Goal: Information Seeking & Learning: Compare options

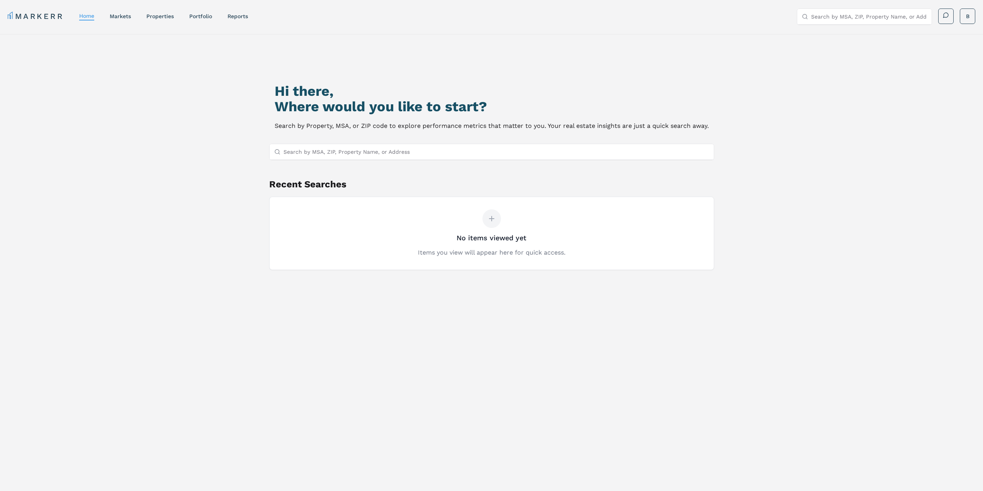
click at [429, 158] on input "Search by MSA, ZIP, Property Name, or Address" at bounding box center [496, 151] width 426 height 15
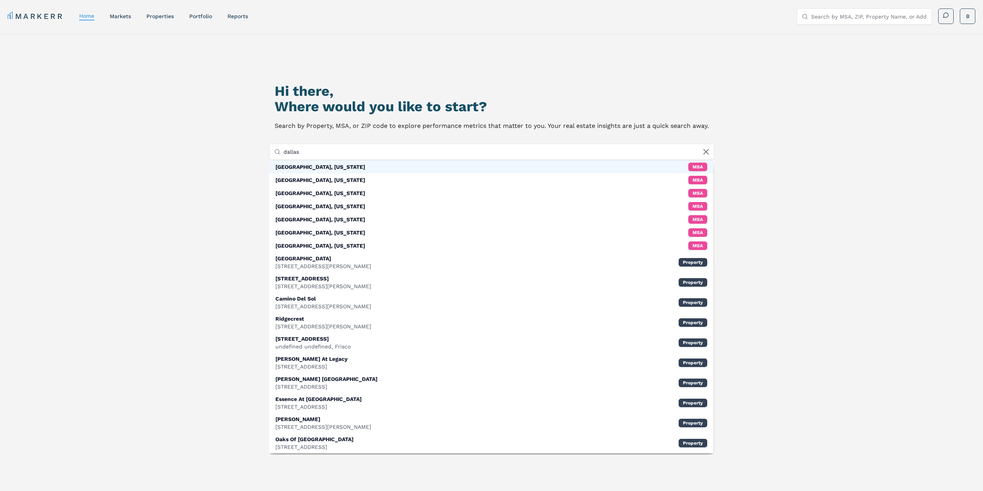
type input "dallas"
click at [286, 169] on div "[GEOGRAPHIC_DATA], [US_STATE]" at bounding box center [320, 167] width 90 height 8
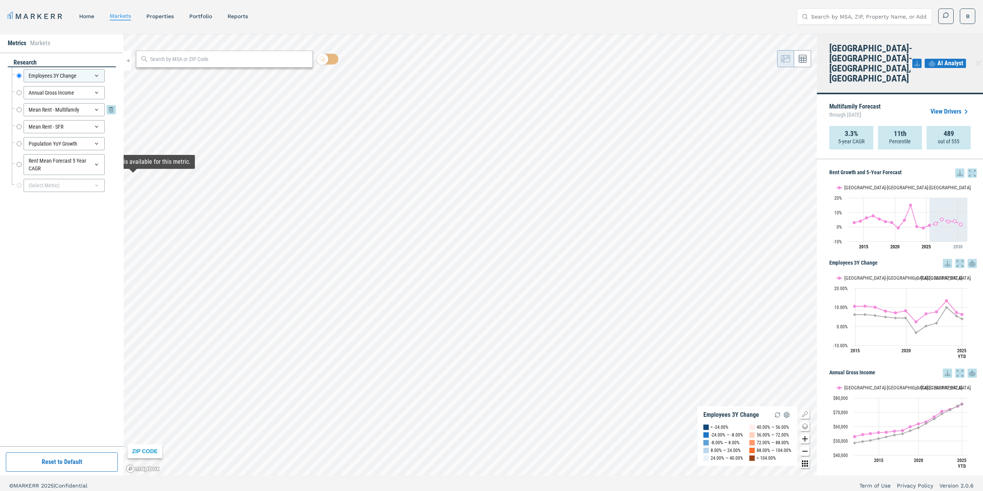
click at [97, 110] on icon at bounding box center [96, 110] width 6 height 6
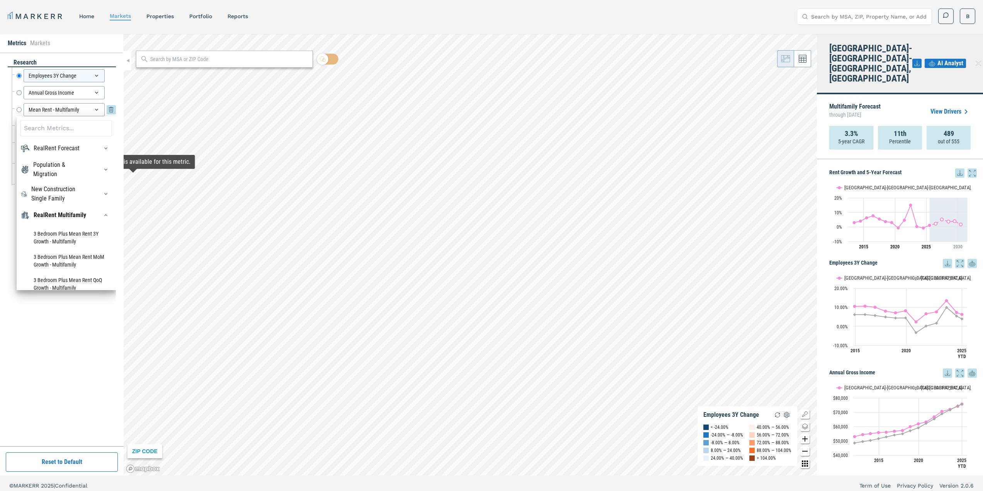
click at [97, 110] on icon at bounding box center [96, 110] width 6 height 6
click at [19, 110] on input "Mean Rent - Multifamily" at bounding box center [19, 109] width 5 height 13
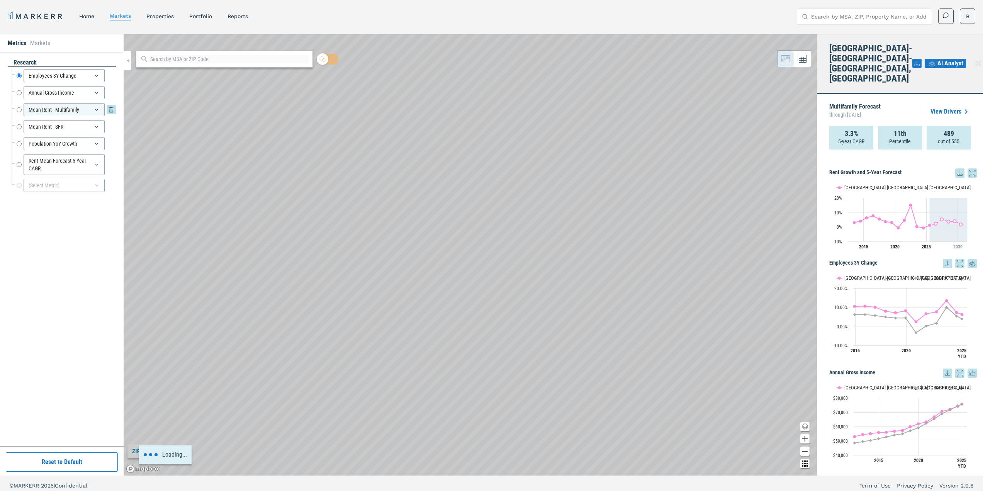
radio input "false"
radio input "true"
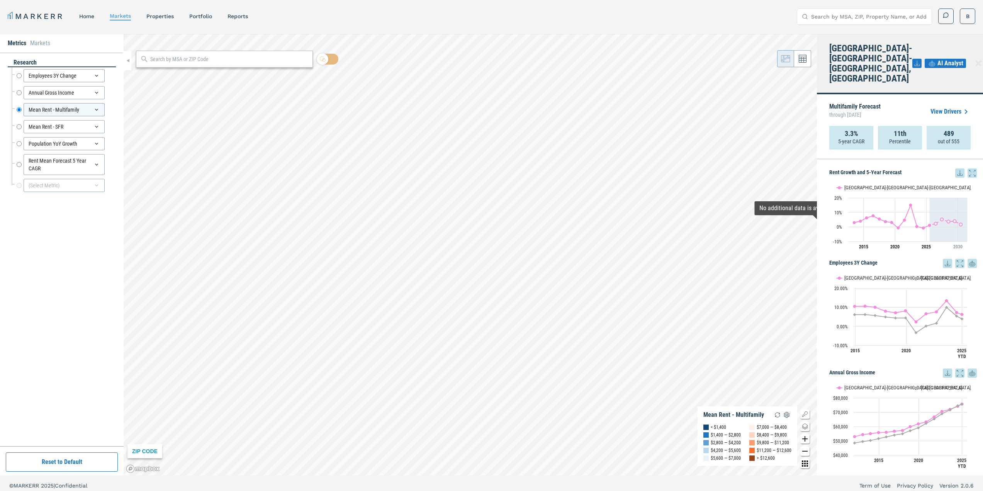
click at [944, 59] on span "AI Analyst" at bounding box center [950, 63] width 26 height 9
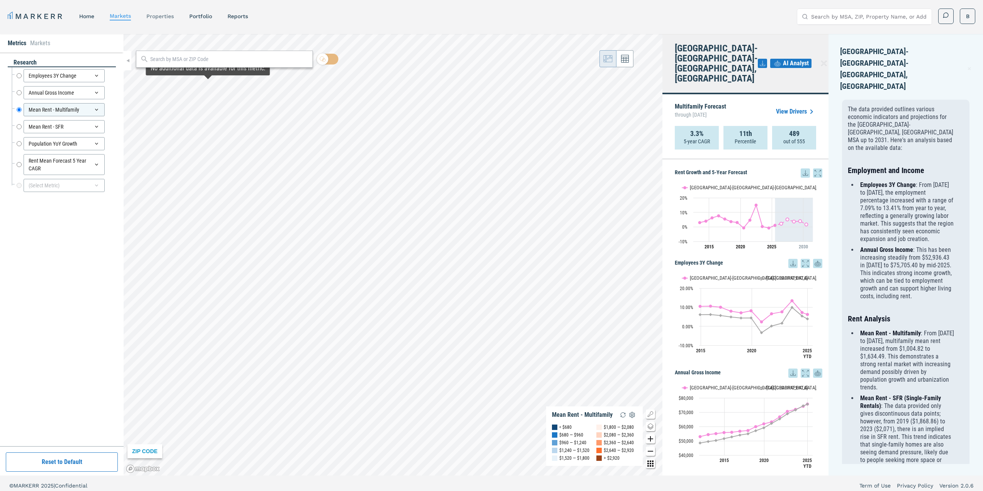
click at [165, 17] on link "properties" at bounding box center [159, 16] width 27 height 6
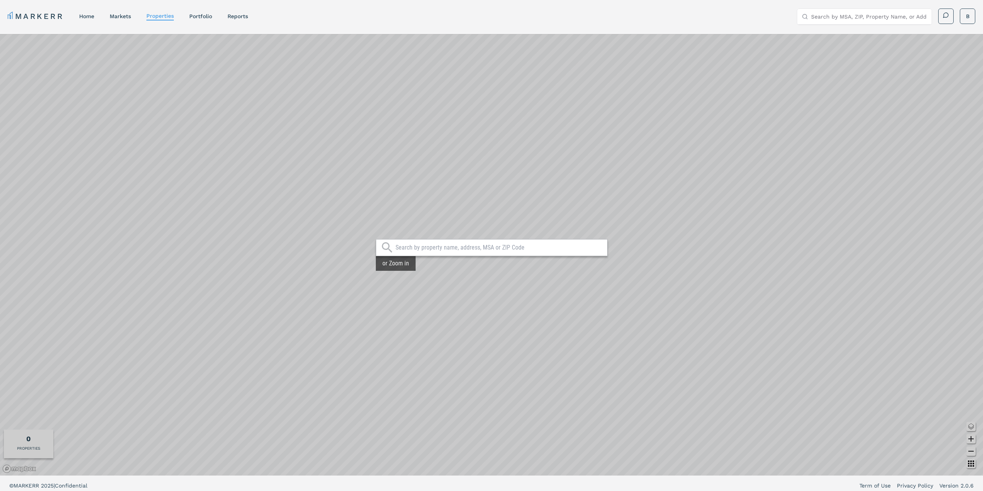
click at [495, 250] on input "text" at bounding box center [499, 248] width 208 height 8
type input "g"
type input "karoi dallas"
click at [412, 263] on div "[GEOGRAPHIC_DATA], [US_STATE]" at bounding box center [423, 265] width 85 height 8
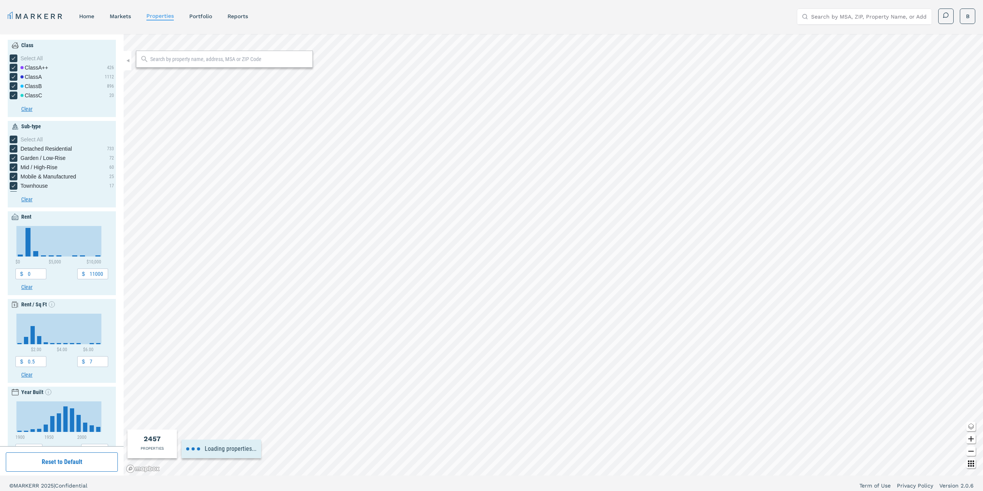
type input "600"
type input "3600"
type input "5"
type input "2040"
type input "3200"
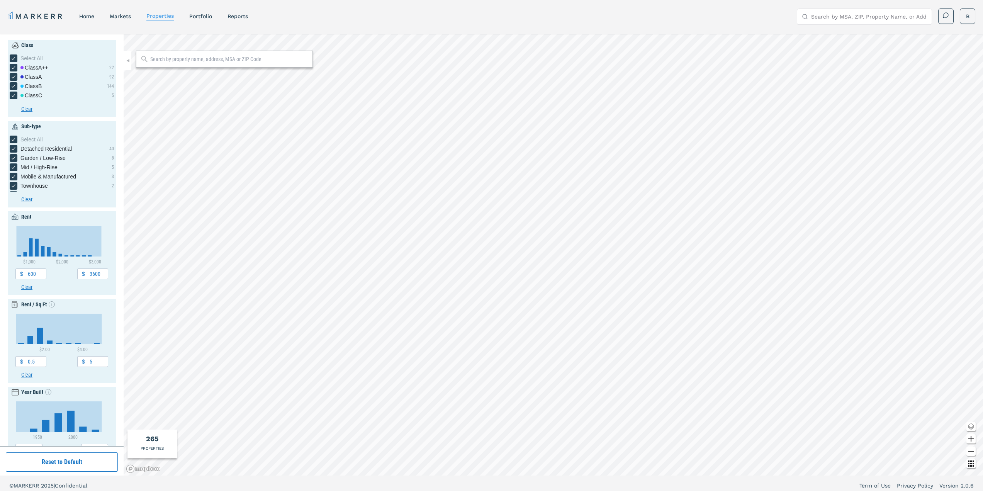
type input "1920"
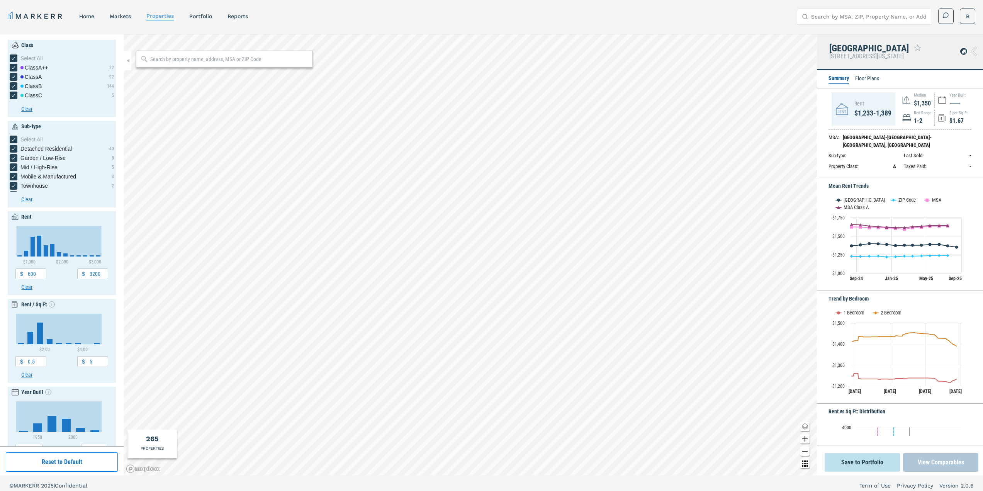
click at [932, 462] on button "View Comparables" at bounding box center [940, 462] width 75 height 19
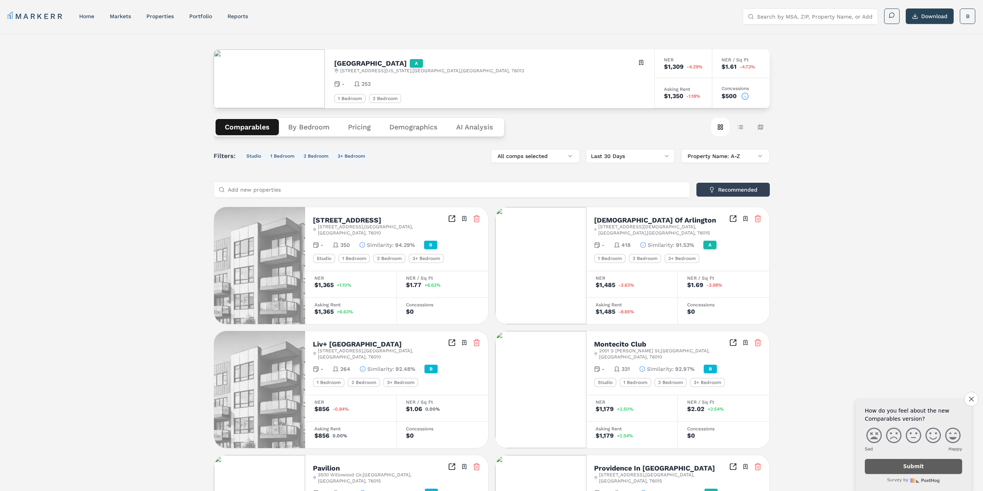
click at [350, 130] on button "Pricing" at bounding box center [359, 127] width 41 height 16
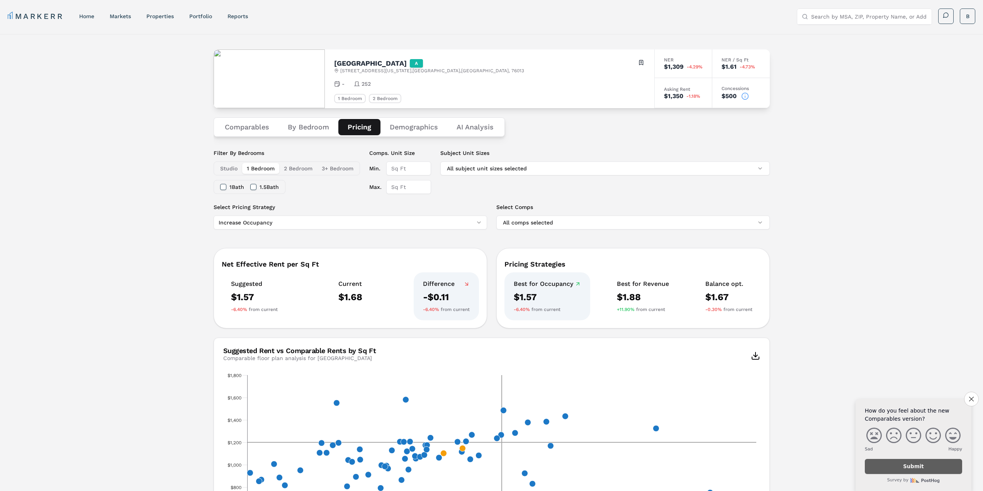
click at [409, 128] on button "Demographics" at bounding box center [413, 127] width 67 height 16
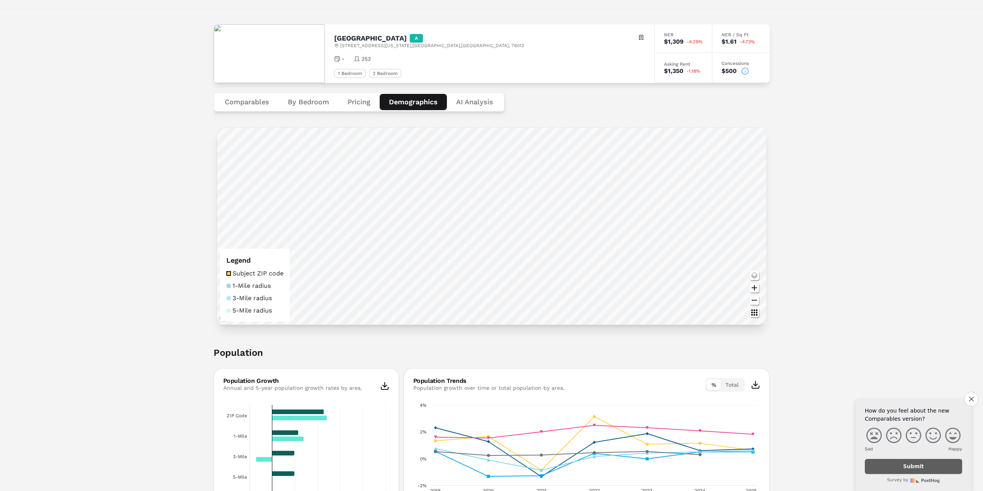
scroll to position [39, 0]
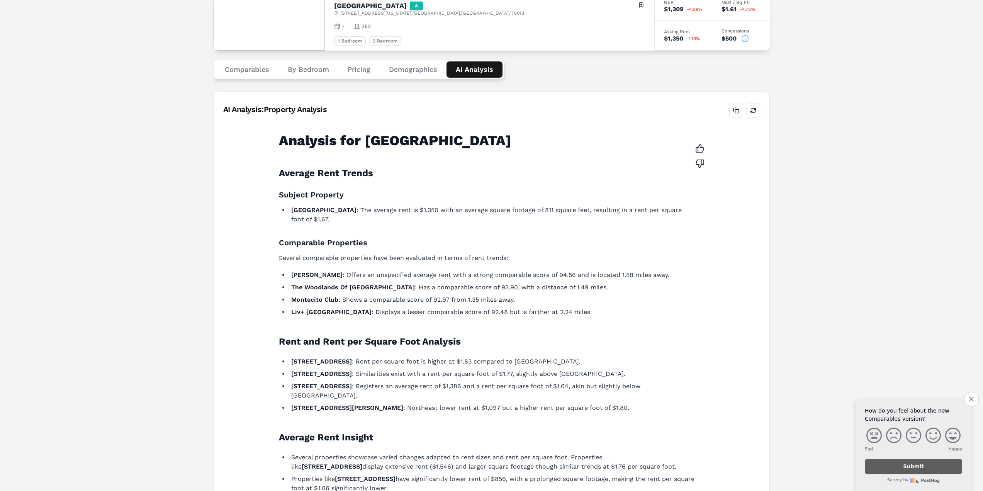
scroll to position [0, 0]
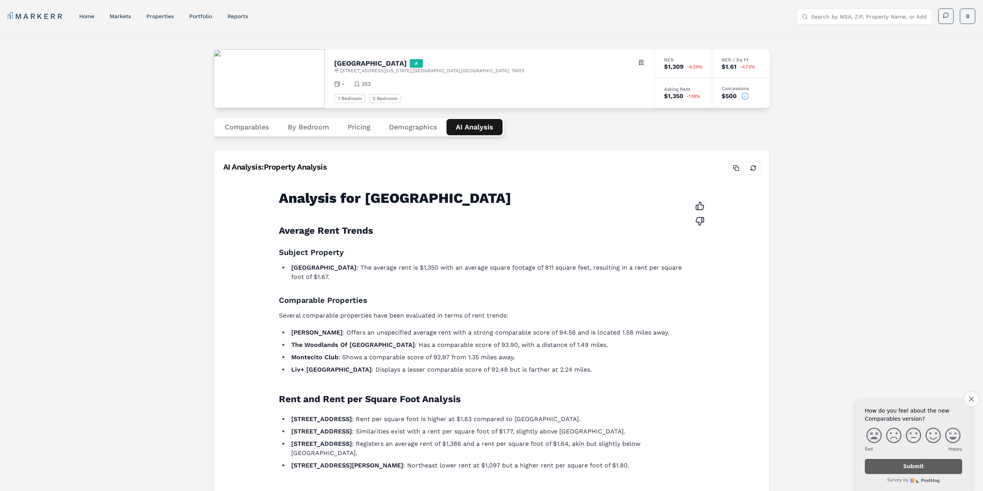
click at [968, 398] on icon "Close survey" at bounding box center [970, 398] width 5 height 5
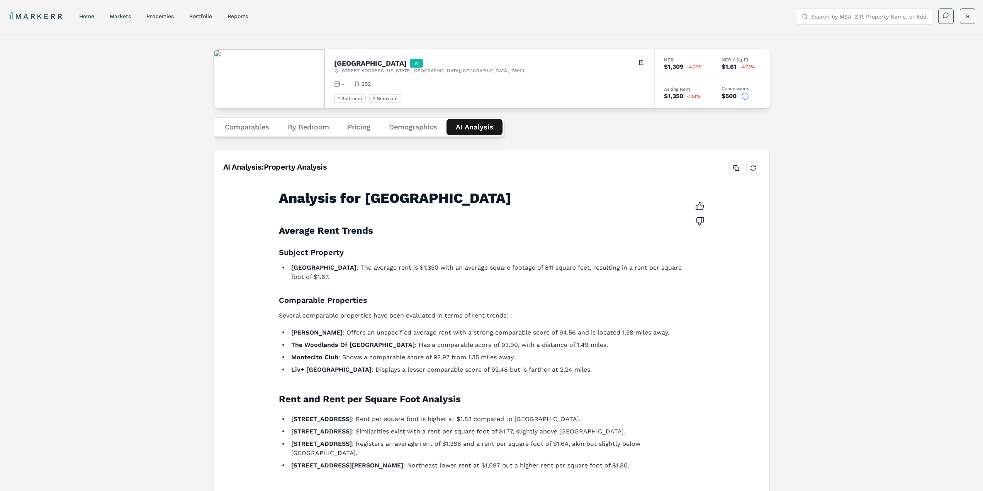
click at [409, 129] on button "Demographics" at bounding box center [413, 127] width 67 height 16
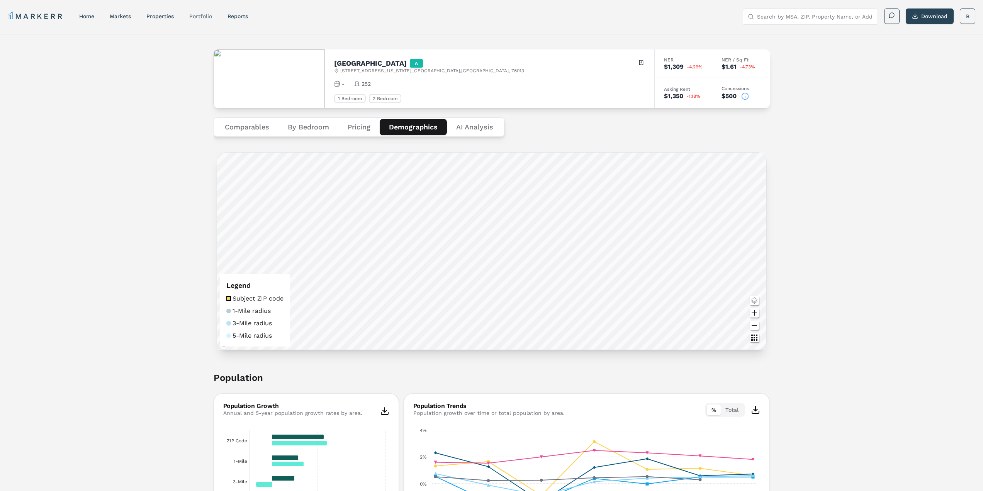
click at [203, 17] on link "Portfolio" at bounding box center [200, 16] width 23 height 6
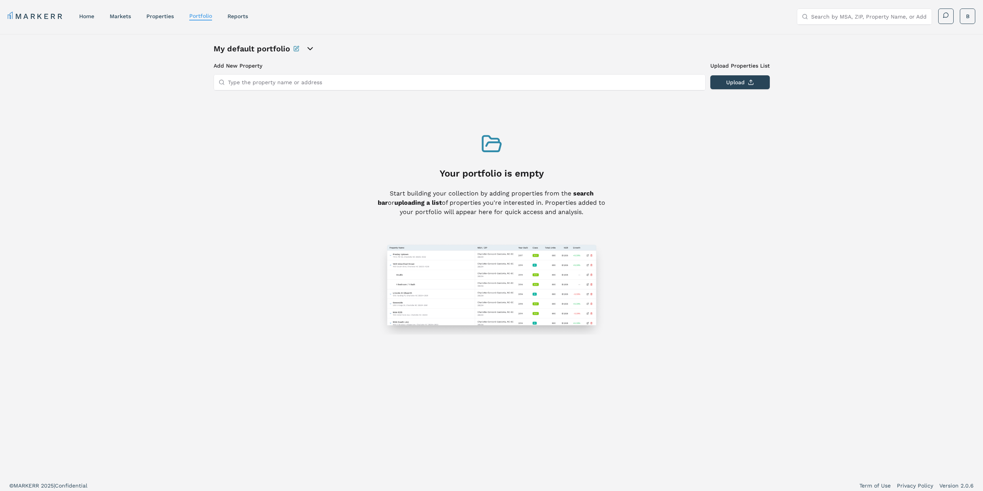
click at [315, 81] on input "Type the property name or address" at bounding box center [464, 82] width 473 height 15
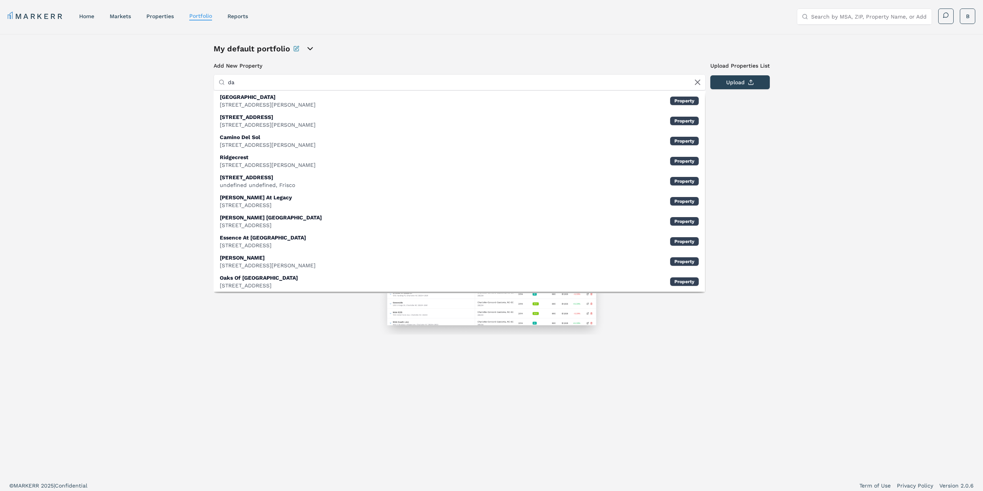
type input "d"
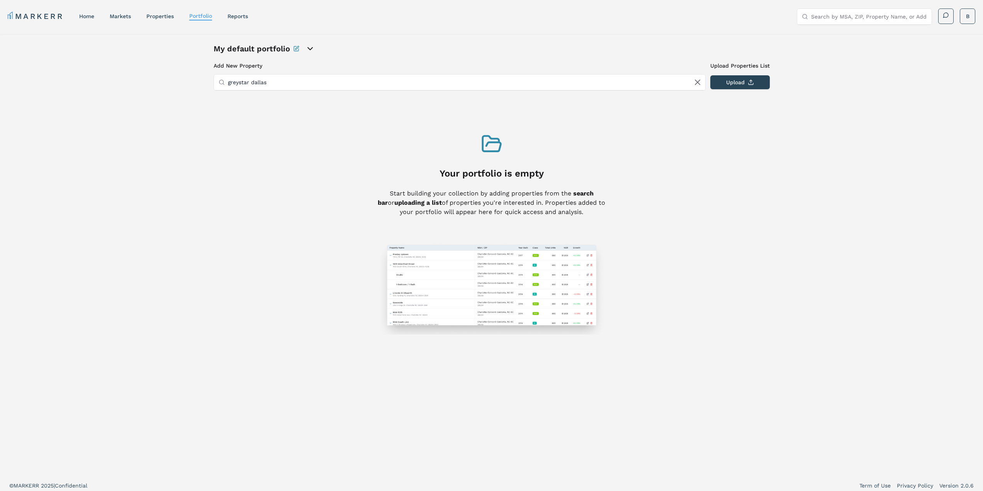
click at [260, 84] on input "greystar dallas" at bounding box center [464, 82] width 473 height 15
type input "g"
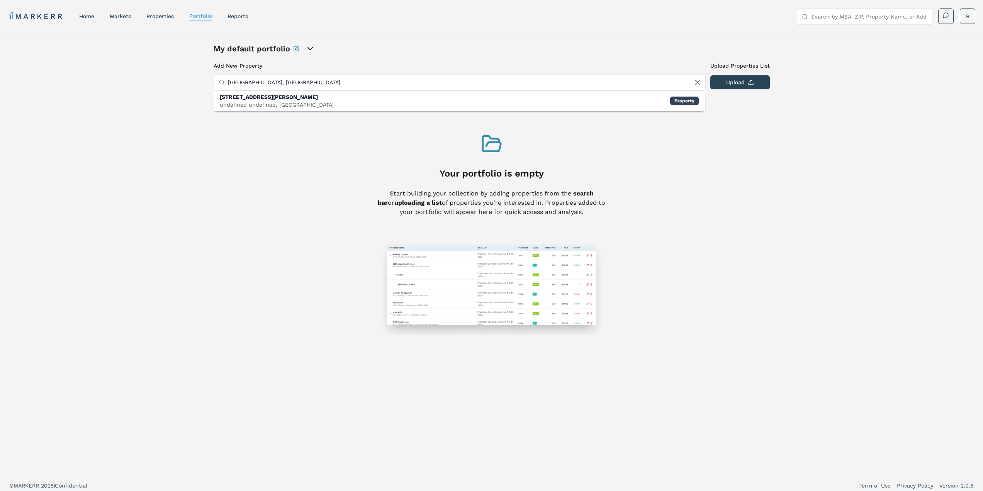
click at [242, 82] on input "[GEOGRAPHIC_DATA], [GEOGRAPHIC_DATA]" at bounding box center [464, 82] width 473 height 15
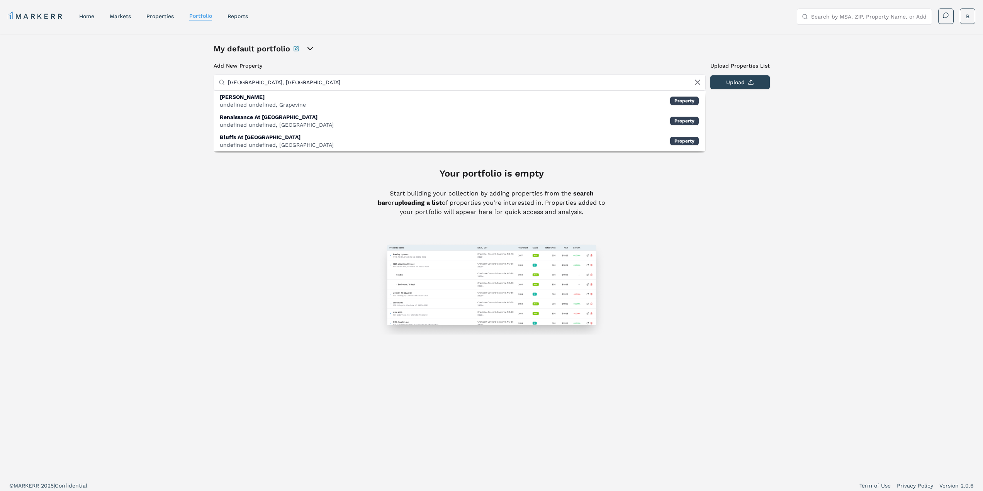
click at [273, 88] on input "[GEOGRAPHIC_DATA], [GEOGRAPHIC_DATA]" at bounding box center [464, 82] width 473 height 15
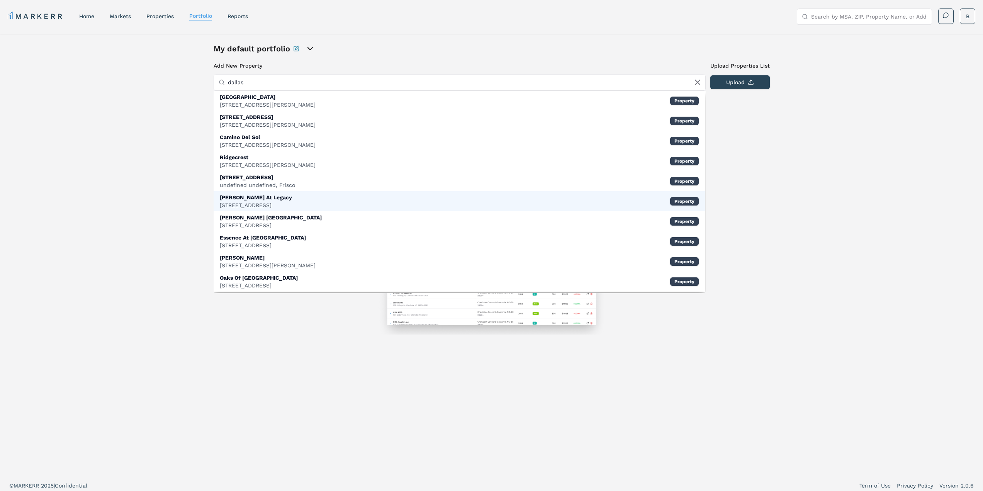
type input "dallas"
click at [253, 200] on div "[PERSON_NAME] At Legacy" at bounding box center [256, 197] width 72 height 8
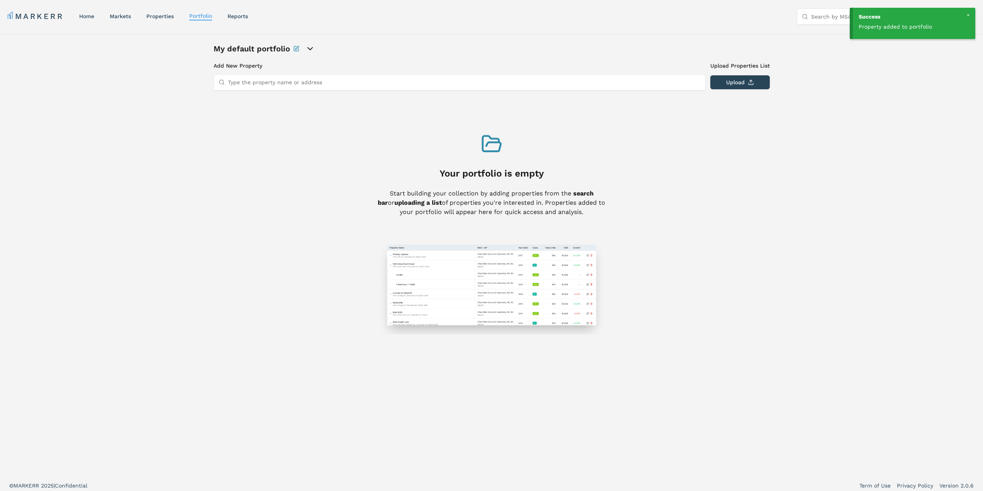
click at [308, 47] on icon "open portfolio options" at bounding box center [309, 48] width 9 height 9
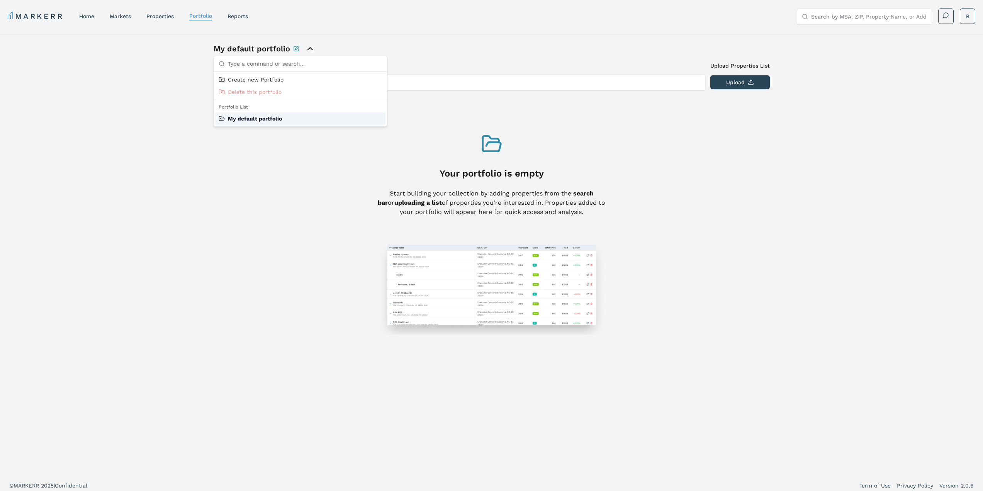
click at [268, 119] on div "My default portfolio" at bounding box center [300, 118] width 170 height 12
click at [254, 117] on div "My default portfolio" at bounding box center [300, 118] width 170 height 12
click at [244, 184] on div "Add New Property Upload Properties List Type the property name or address Uploa…" at bounding box center [492, 198] width 556 height 273
click at [246, 17] on link "reports" at bounding box center [237, 16] width 20 height 6
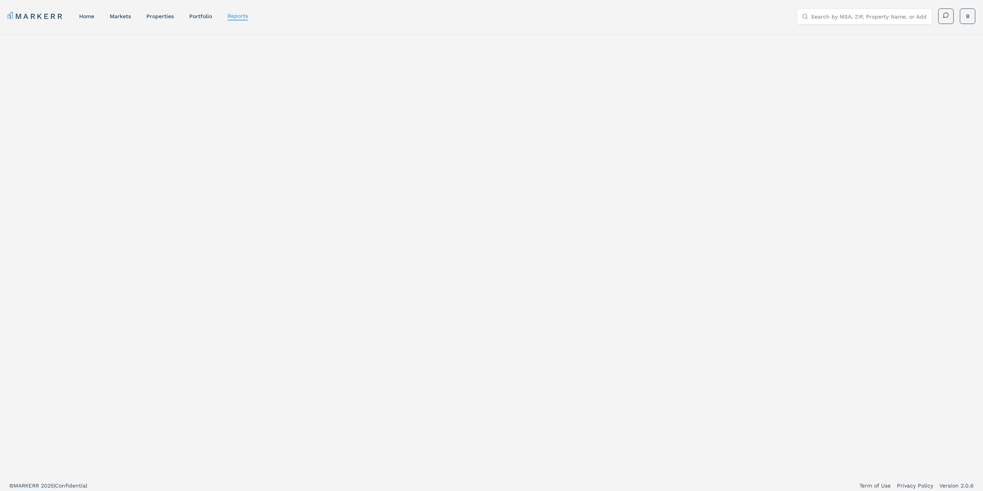
select select "-release_date"
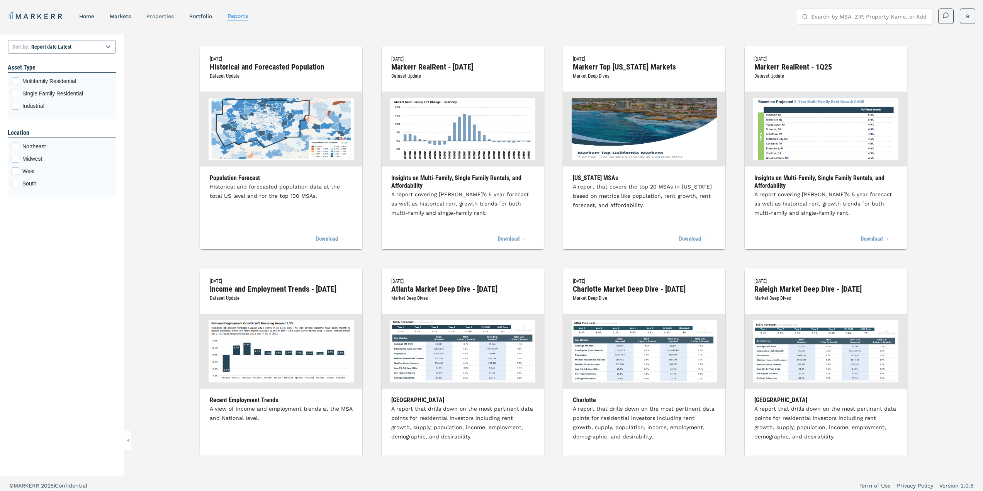
click at [164, 15] on link "properties" at bounding box center [159, 16] width 27 height 6
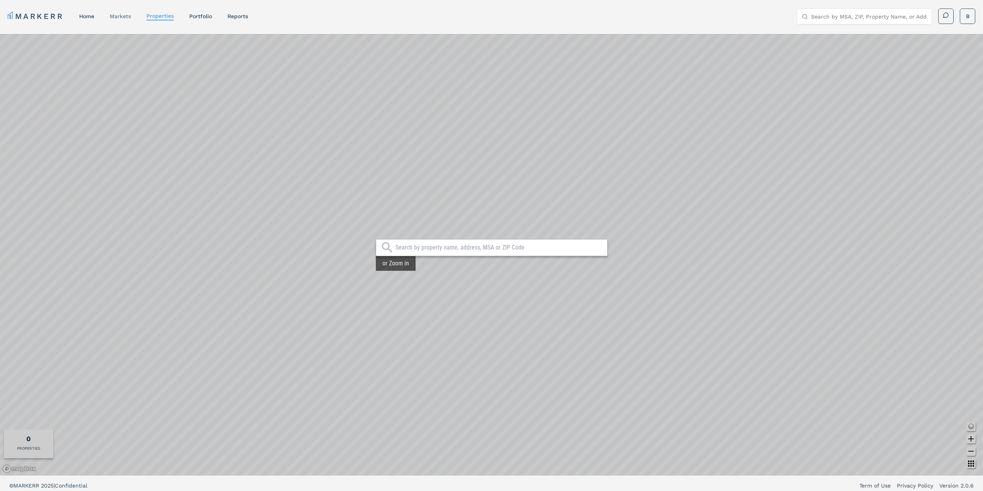
click at [120, 16] on link "markets" at bounding box center [120, 16] width 21 height 6
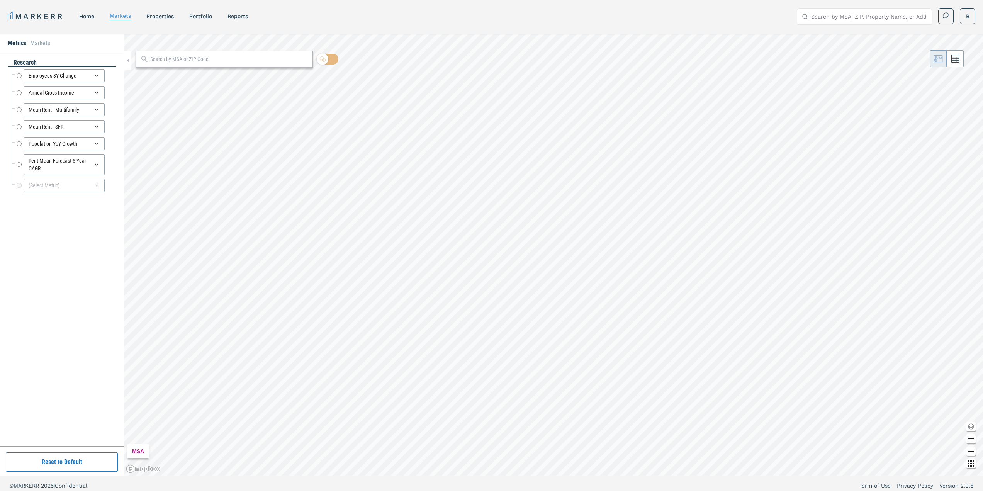
radio input "true"
click at [73, 113] on div "Mean Rent - Multifamily" at bounding box center [64, 109] width 81 height 13
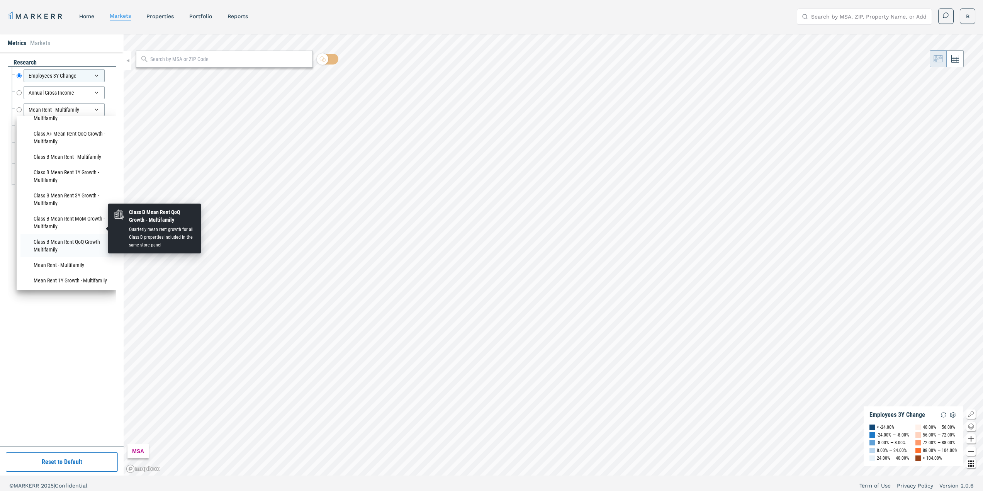
scroll to position [386, 0]
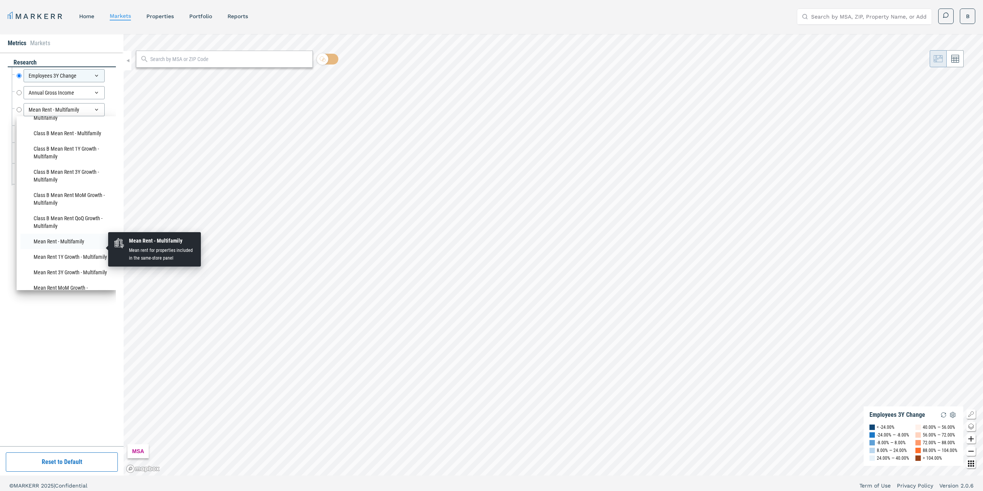
click at [61, 246] on li "Mean Rent - Multifamily" at bounding box center [66, 241] width 92 height 15
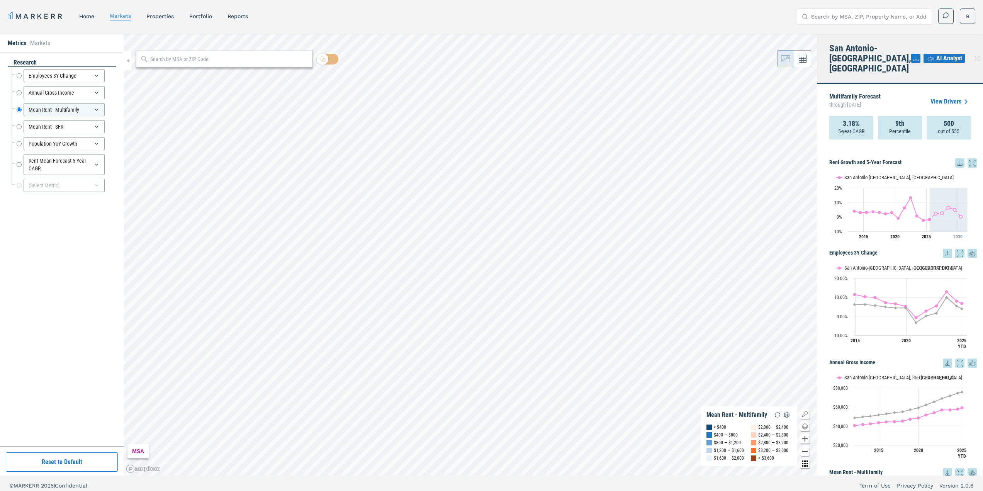
click at [946, 97] on link "View Drivers" at bounding box center [950, 101] width 40 height 9
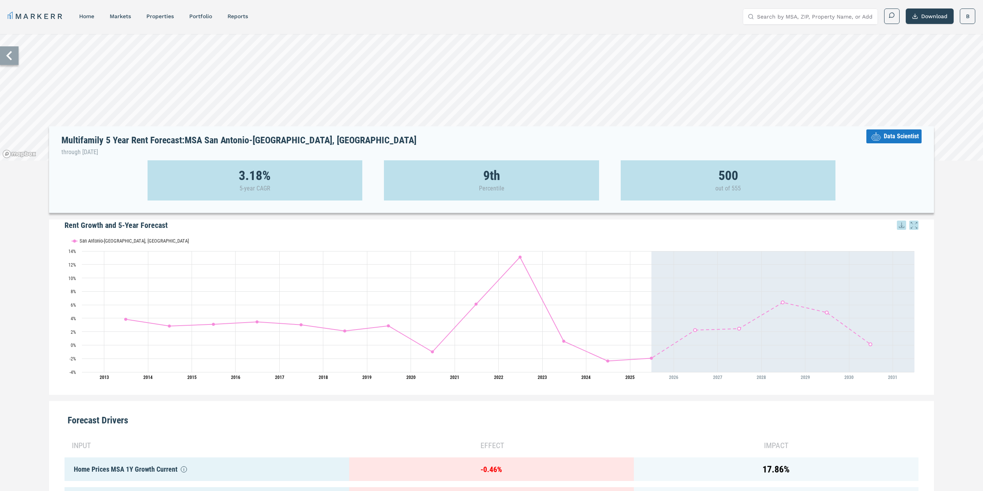
click at [882, 137] on icon at bounding box center [876, 136] width 14 height 14
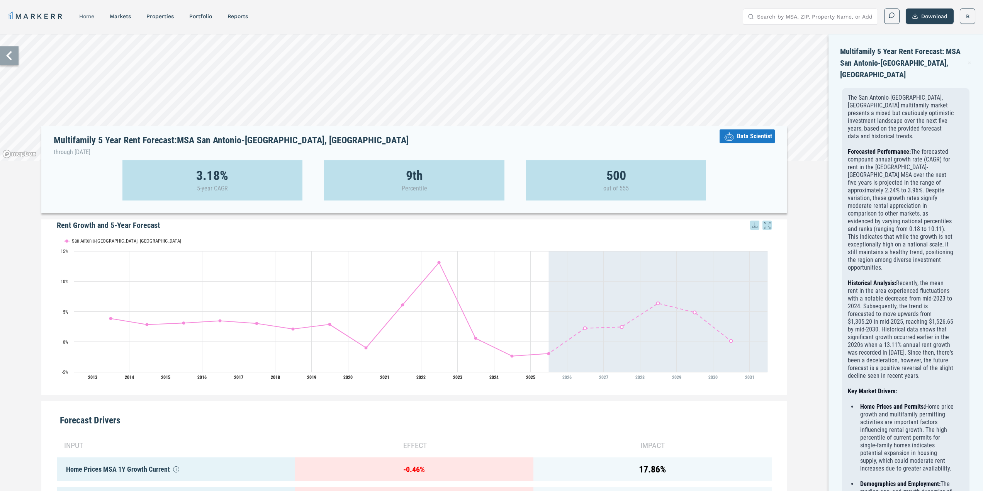
click at [89, 14] on link "home" at bounding box center [86, 16] width 15 height 6
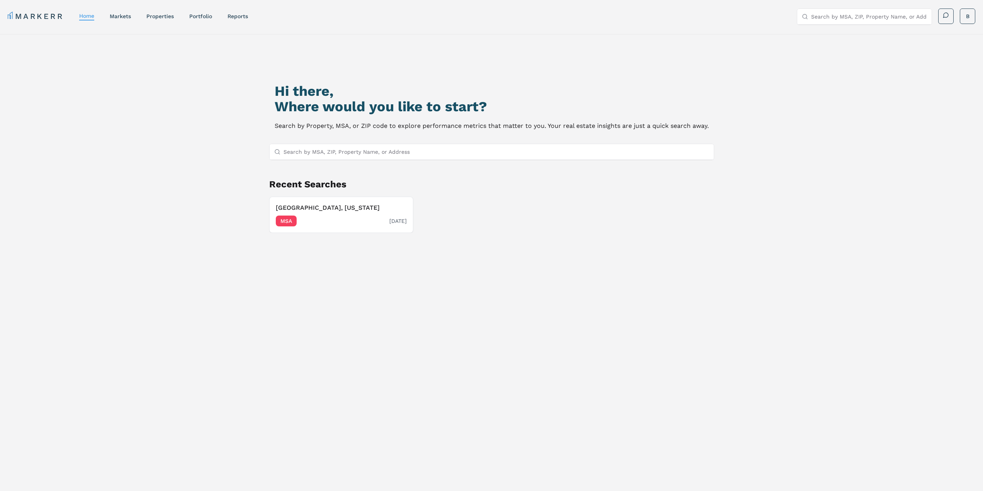
click at [300, 204] on h3 "[GEOGRAPHIC_DATA], [US_STATE]" at bounding box center [341, 207] width 131 height 9
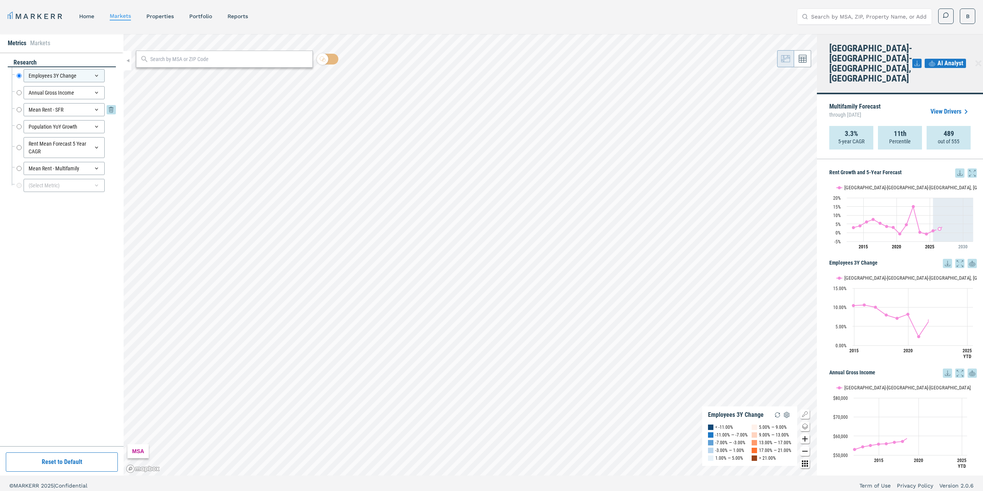
click at [97, 109] on icon at bounding box center [96, 110] width 6 height 6
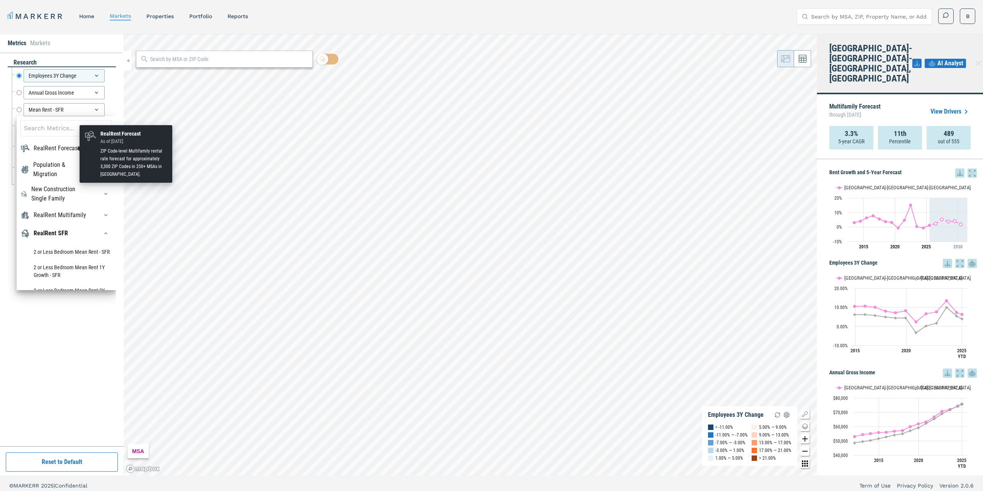
click at [68, 148] on div "RealRent Forecast" at bounding box center [57, 148] width 46 height 9
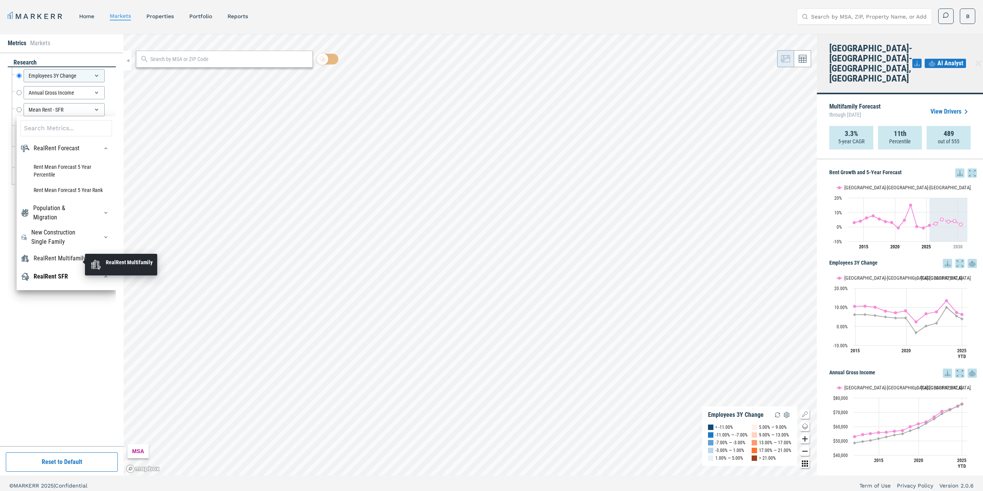
click at [53, 259] on div "RealRent Multifamily" at bounding box center [60, 258] width 53 height 9
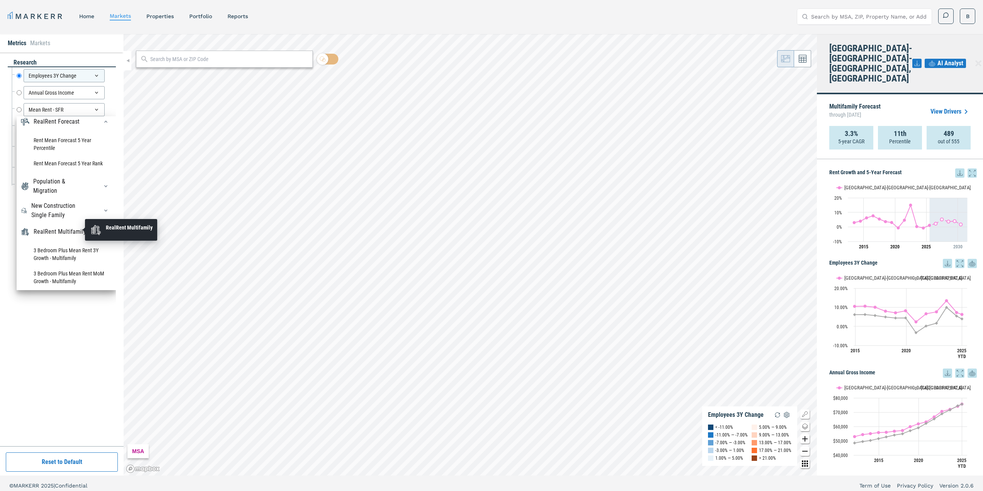
scroll to position [39, 0]
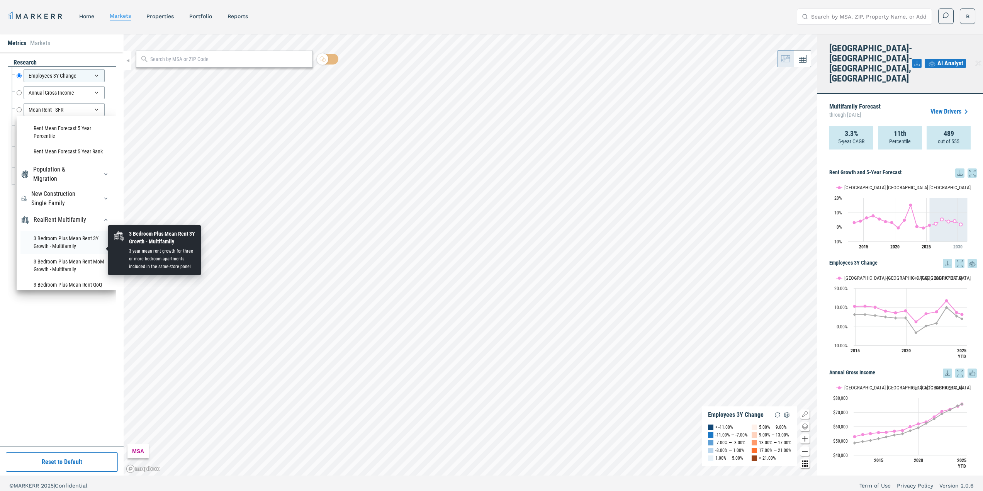
click at [51, 247] on li "3 Bedroom Plus Mean Rent 3Y Growth - Multifamily" at bounding box center [66, 242] width 92 height 23
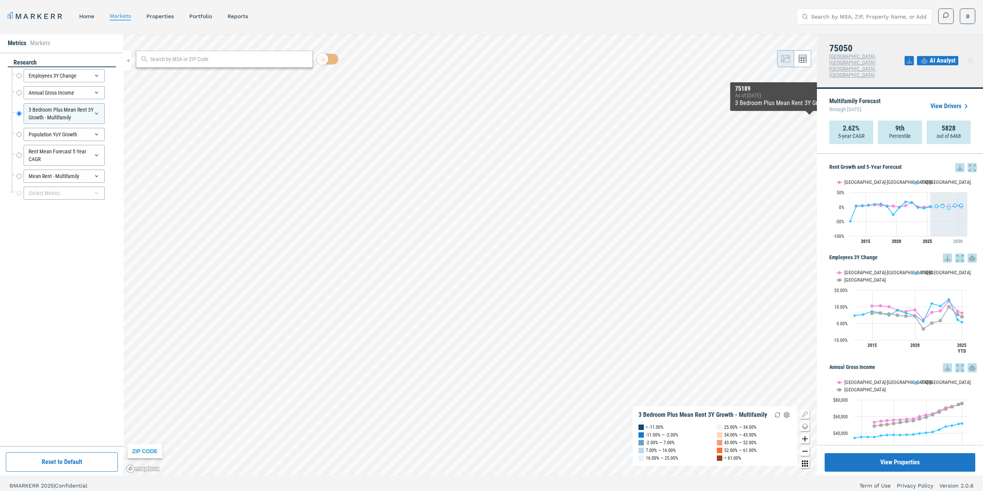
click at [942, 56] on span "AI Analyst" at bounding box center [942, 60] width 26 height 9
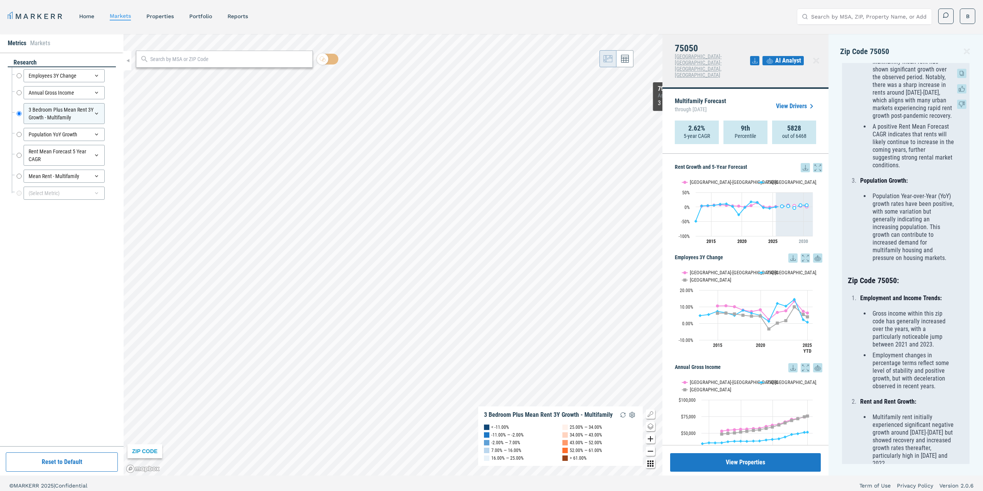
scroll to position [309, 0]
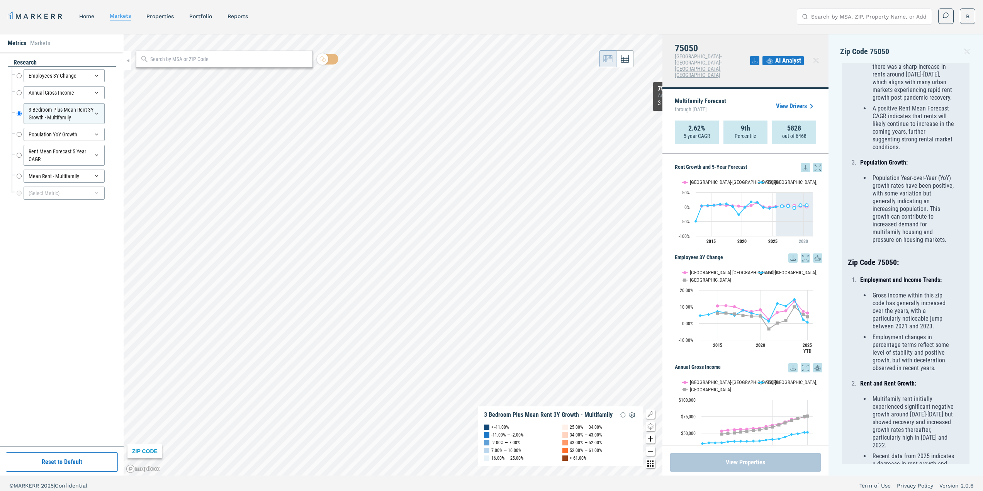
click at [737, 461] on button "View Properties" at bounding box center [745, 462] width 151 height 19
click at [960, 72] on icon at bounding box center [961, 73] width 9 height 9
click at [960, 74] on icon at bounding box center [961, 73] width 9 height 9
click at [800, 163] on icon at bounding box center [804, 167] width 9 height 9
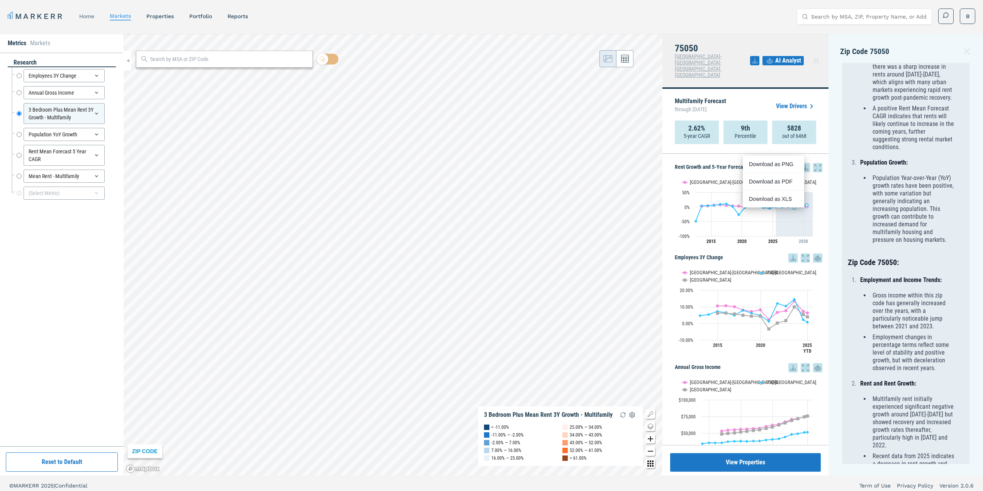
click at [86, 15] on link "home" at bounding box center [86, 16] width 15 height 6
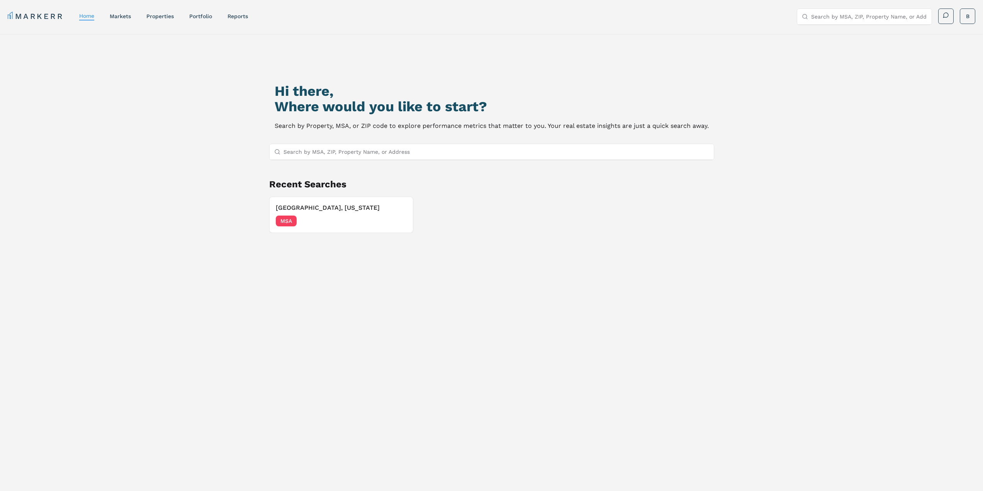
click at [370, 150] on input "Search by MSA, ZIP, Property Name, or Address" at bounding box center [496, 151] width 426 height 15
type input "p"
click at [122, 18] on link "markets" at bounding box center [120, 16] width 21 height 6
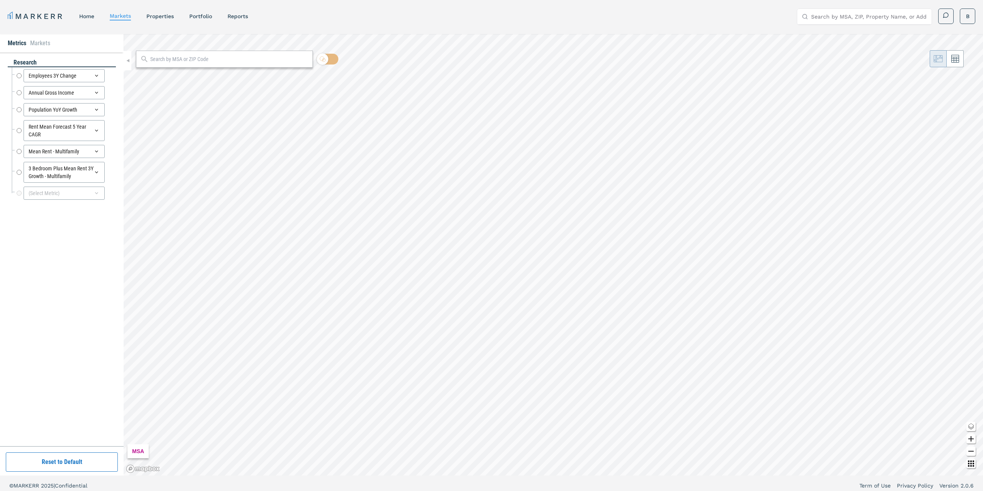
radio input "true"
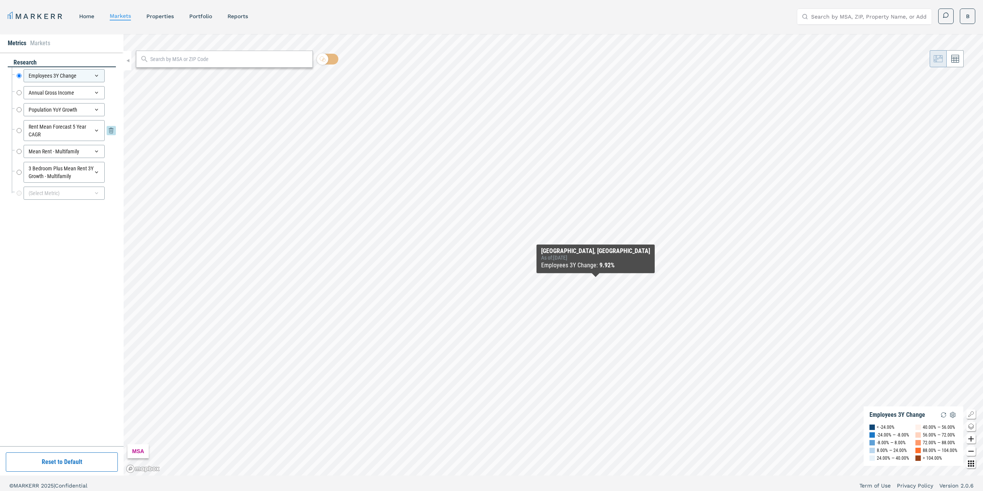
click at [94, 130] on icon at bounding box center [96, 130] width 6 height 6
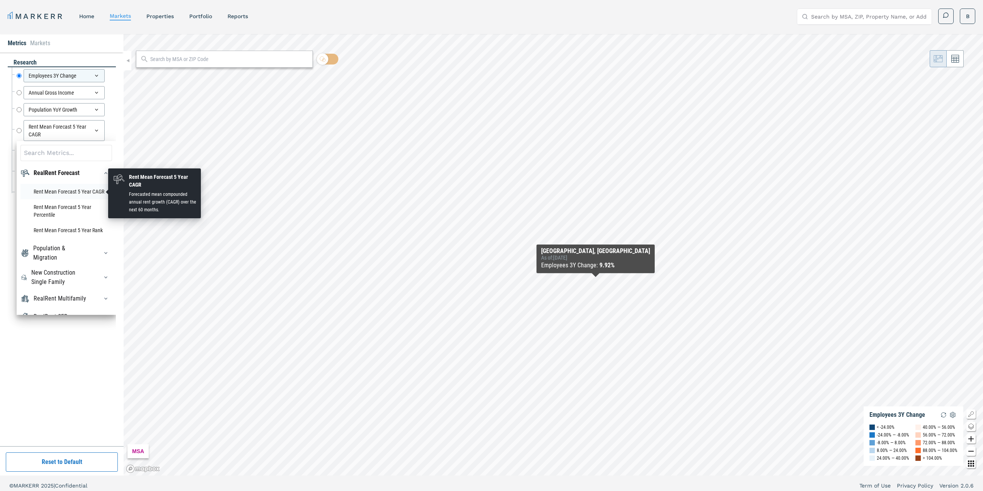
click at [64, 192] on li "Rent Mean Forecast 5 Year CAGR" at bounding box center [66, 191] width 92 height 15
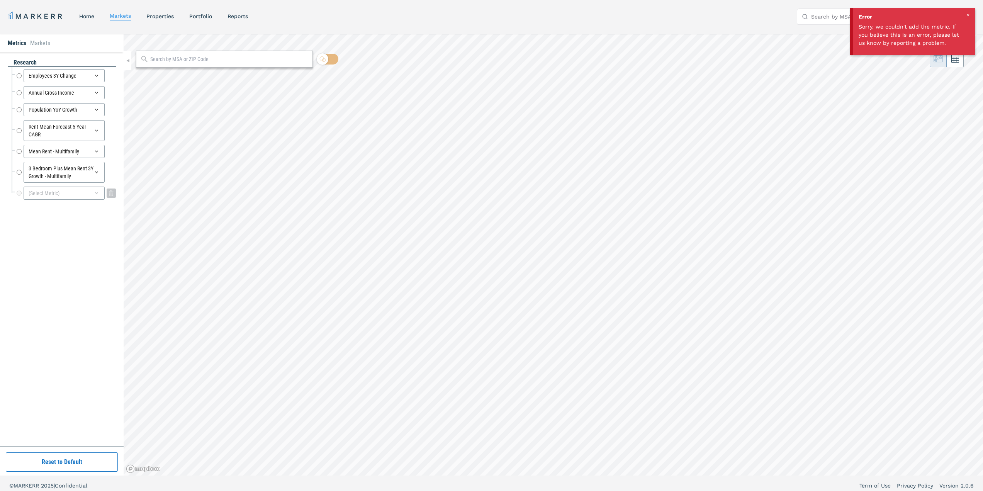
radio input "true"
click at [966, 14] on div at bounding box center [967, 15] width 7 height 7
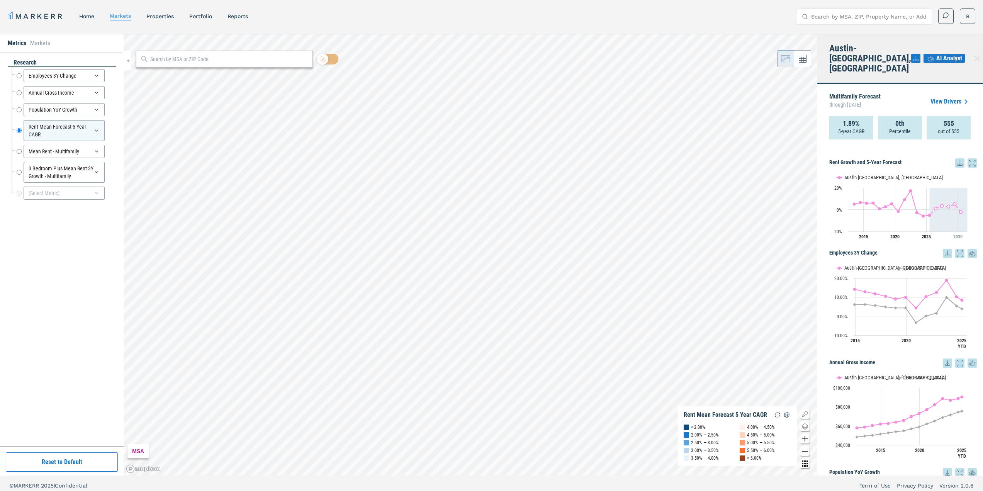
click at [941, 97] on link "View Drivers" at bounding box center [950, 101] width 40 height 9
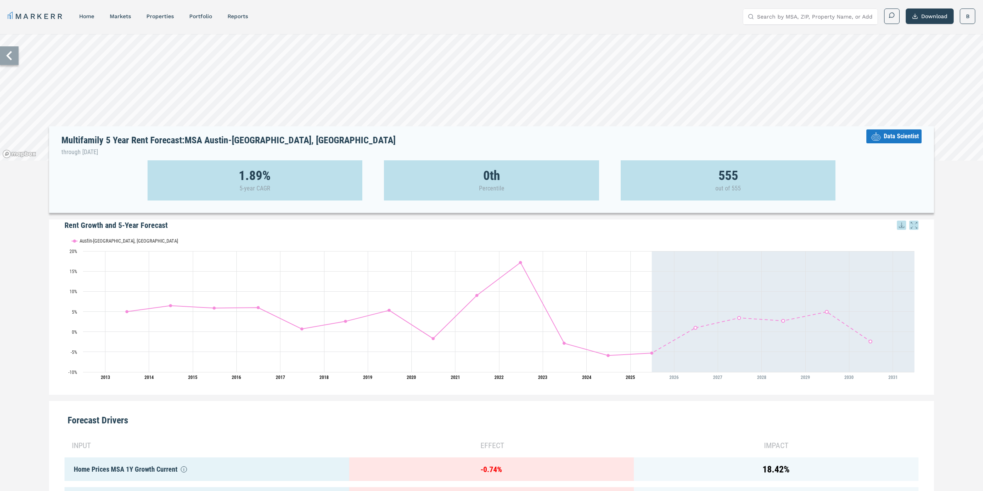
click at [897, 139] on span "Data Scientist" at bounding box center [900, 136] width 35 height 9
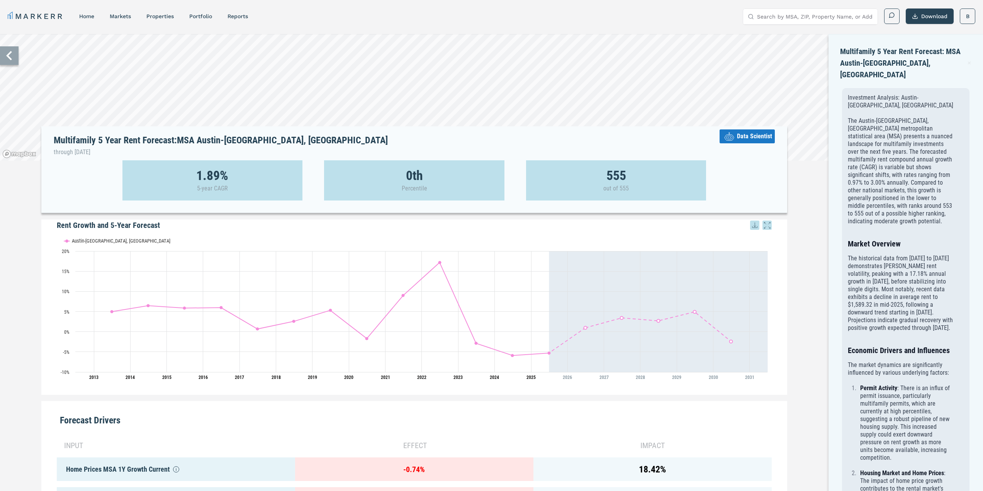
click at [8, 59] on icon at bounding box center [9, 55] width 19 height 19
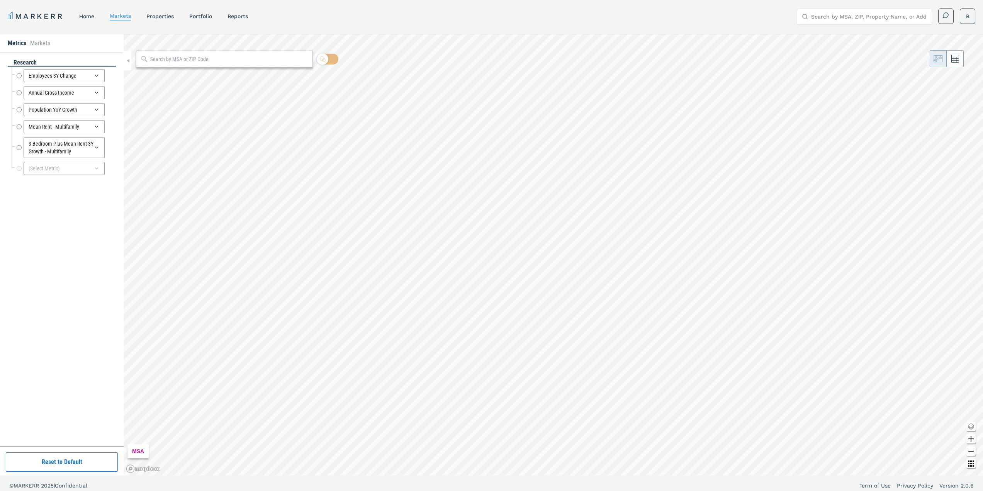
radio input "true"
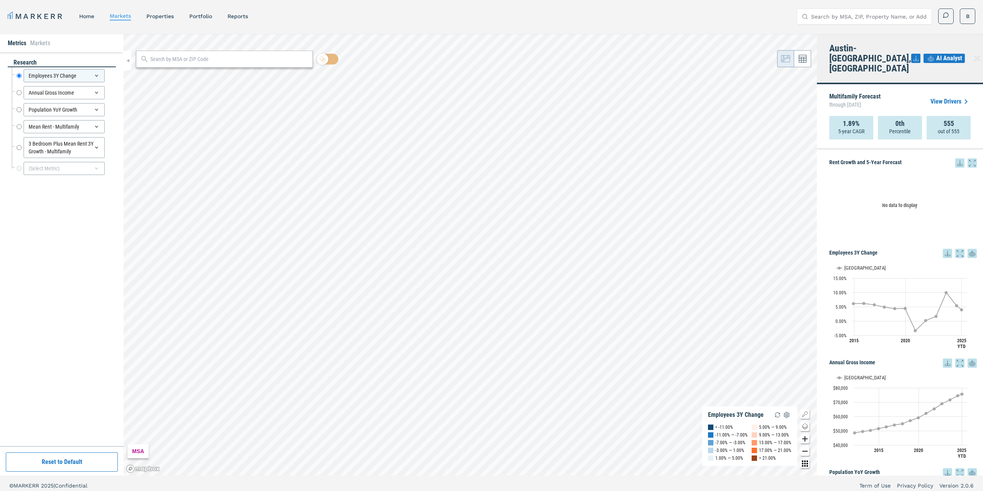
click at [943, 54] on span "AI Analyst" at bounding box center [949, 58] width 26 height 9
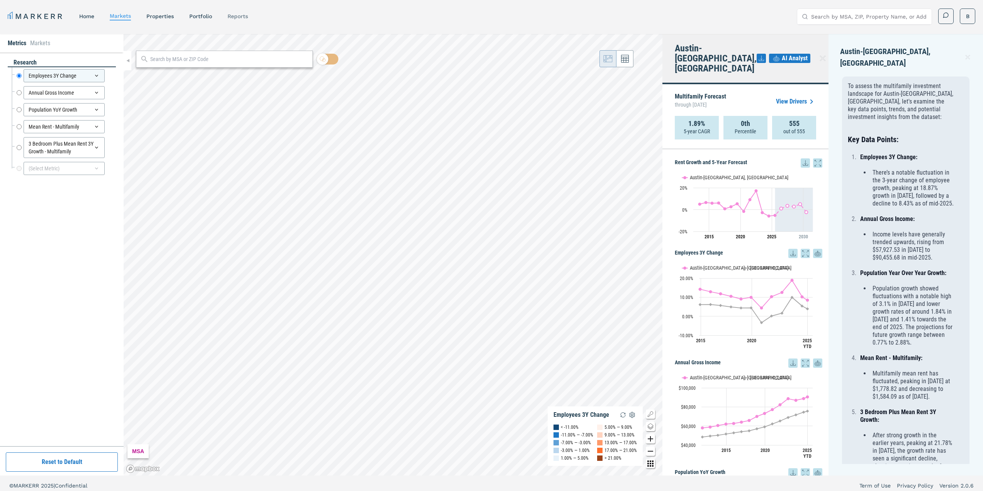
click at [229, 16] on link "reports" at bounding box center [237, 16] width 20 height 6
select select "-release_date"
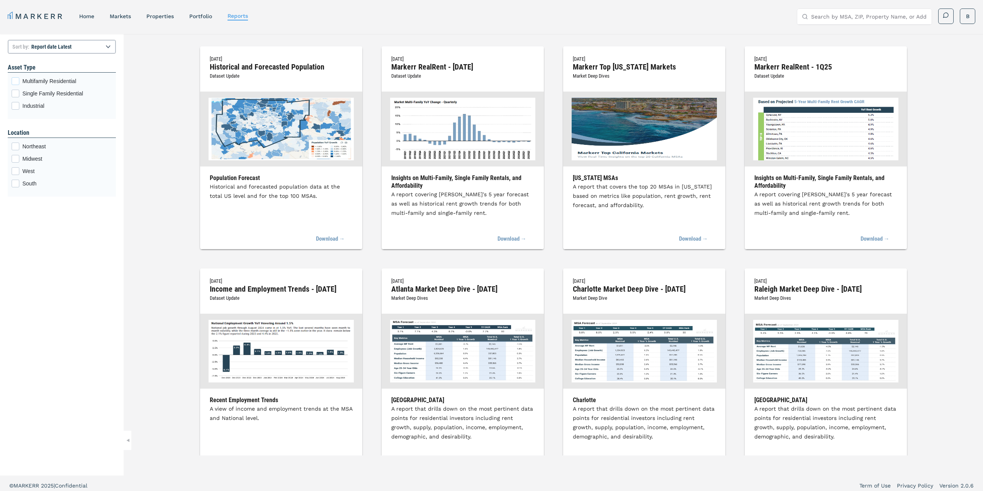
click at [16, 79] on div "Multifamily Residential checkbox input" at bounding box center [16, 81] width 8 height 8
click at [16, 79] on input "Multifamily Residential" at bounding box center [14, 79] width 5 height 5
click at [15, 81] on icon "Multifamily Residential checkbox input" at bounding box center [15, 81] width 6 height 6
click at [15, 81] on input "Multifamily Residential" at bounding box center [14, 79] width 5 height 5
click at [203, 14] on link "Portfolio" at bounding box center [200, 16] width 23 height 6
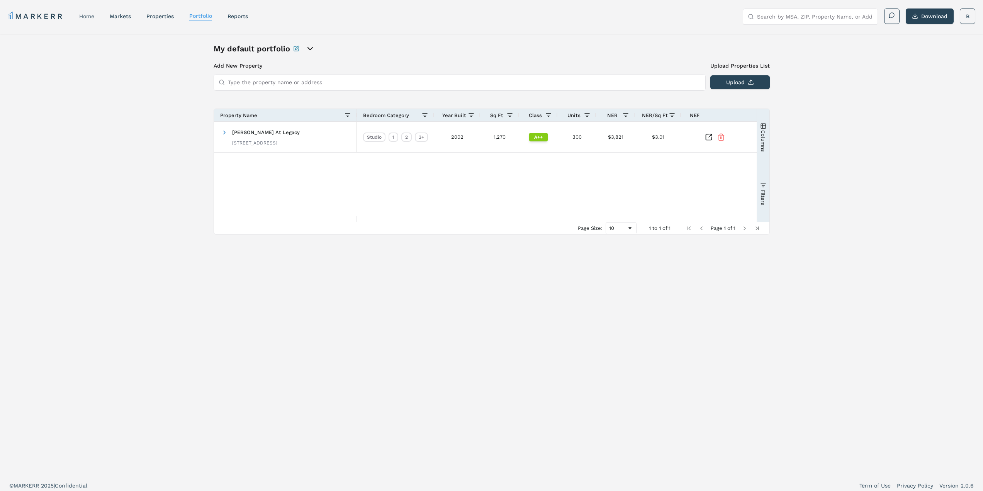
click at [83, 16] on link "home" at bounding box center [86, 16] width 15 height 6
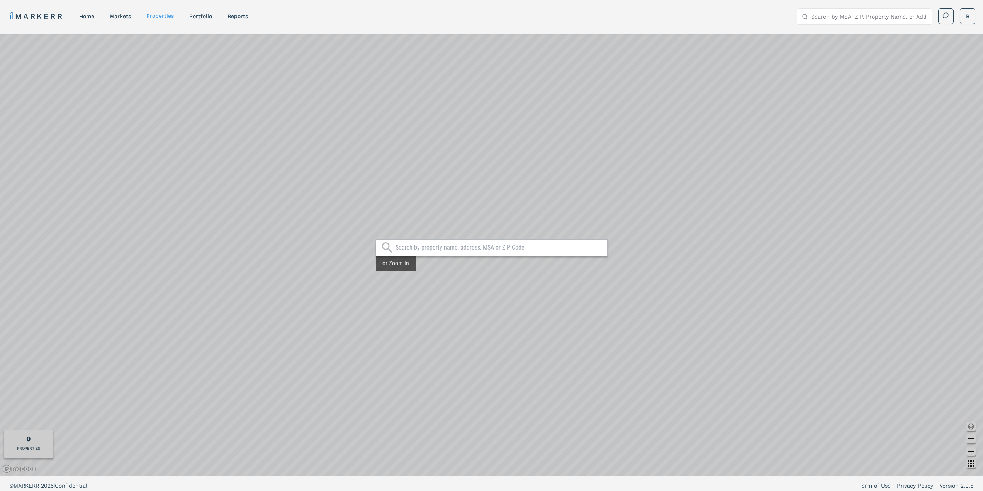
click at [473, 251] on input "text" at bounding box center [499, 248] width 208 height 8
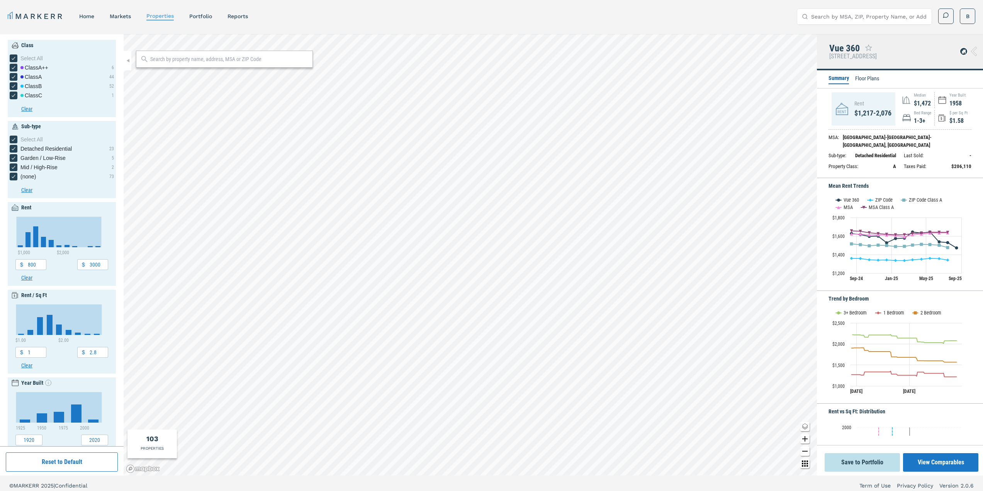
click at [871, 78] on li "Floor Plans" at bounding box center [867, 79] width 24 height 9
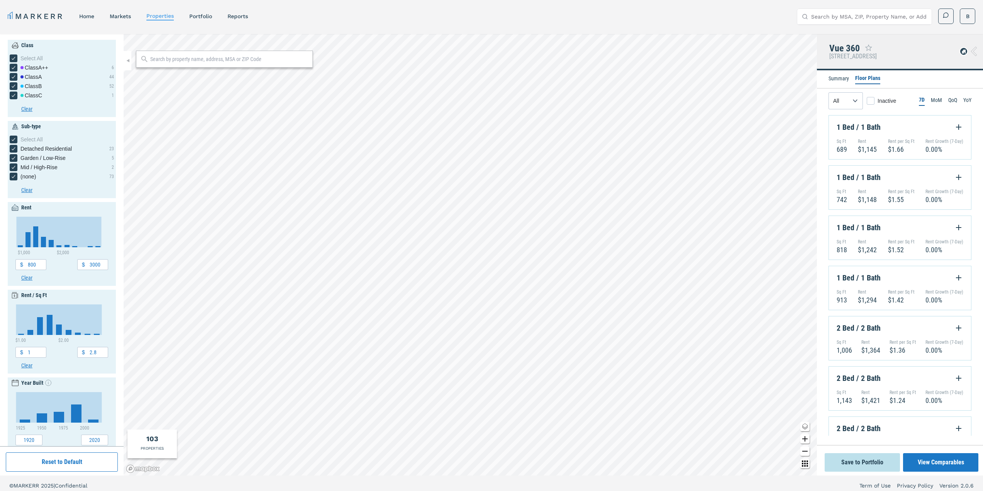
click at [954, 128] on icon "Expand Floorplan Button" at bounding box center [958, 126] width 9 height 9
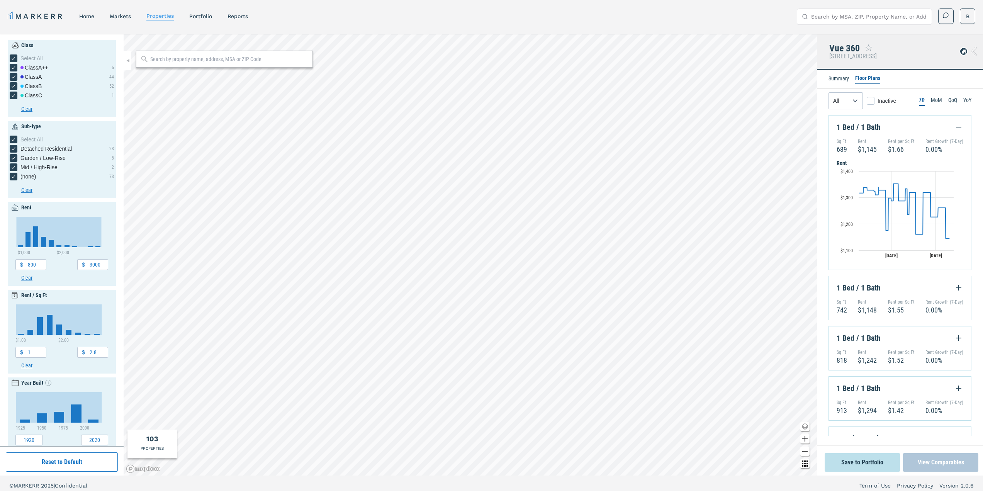
click at [938, 460] on button "View Comparables" at bounding box center [940, 462] width 75 height 19
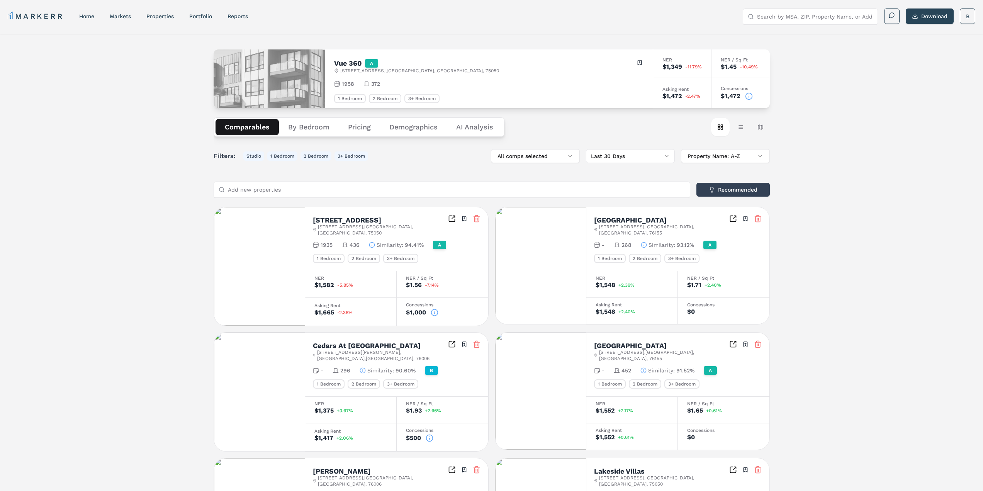
click at [468, 129] on Analysis "AI Analysis" at bounding box center [475, 127] width 56 height 16
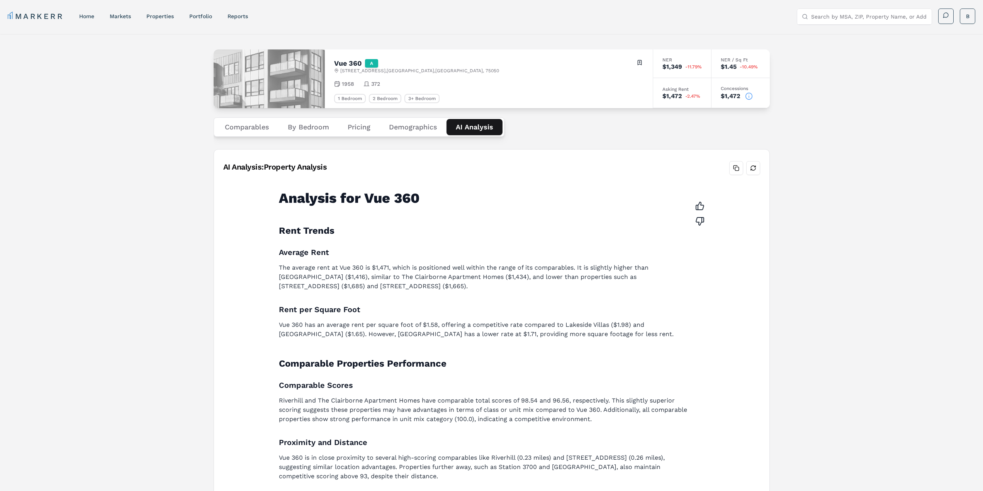
click at [263, 125] on button "Comparables" at bounding box center [246, 127] width 63 height 16
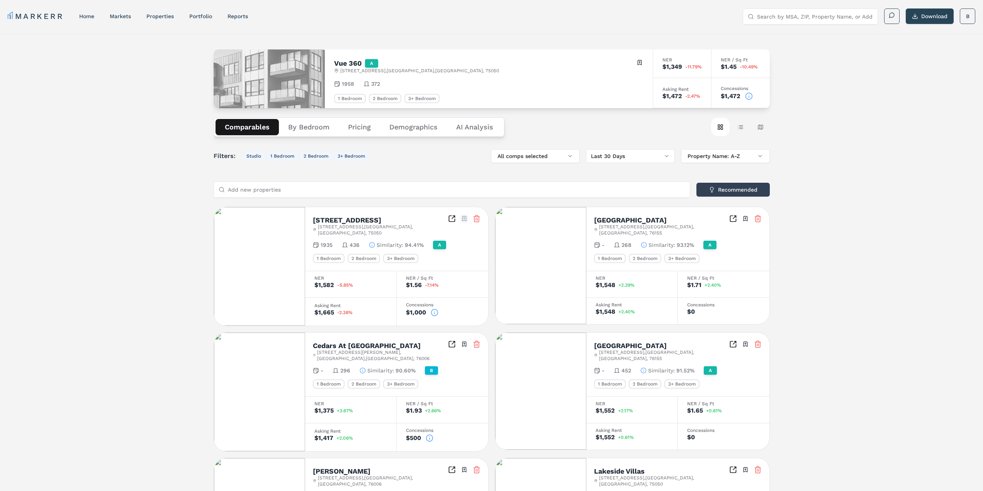
click at [465, 218] on html "MARKERR home markets properties Portfolio reports Search by MSA, ZIP, Property …" at bounding box center [491, 427] width 983 height 854
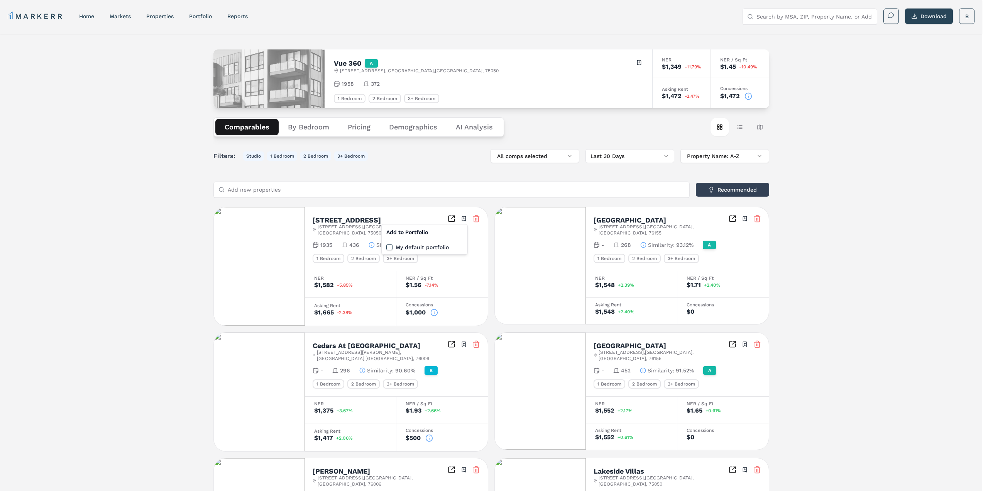
click at [815, 267] on html "MARKERR home markets properties Portfolio reports Search by MSA, ZIP, Property …" at bounding box center [494, 427] width 988 height 854
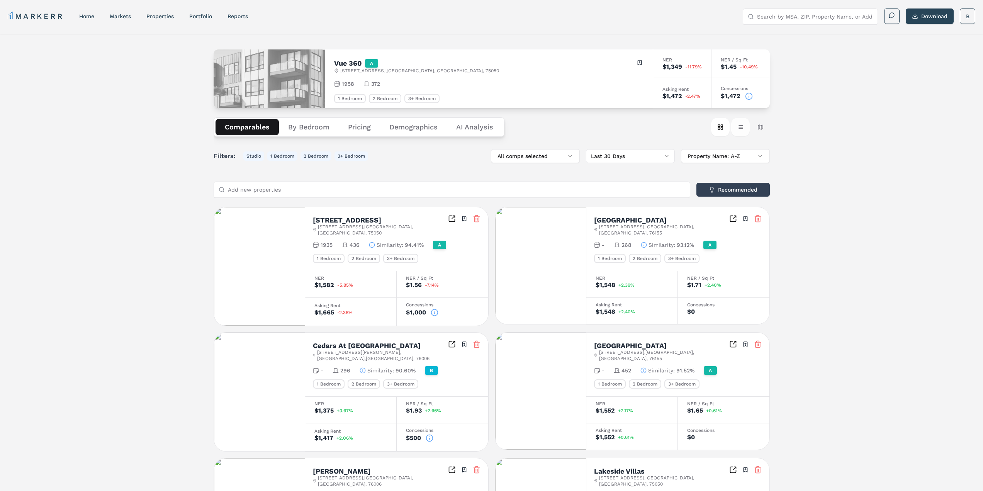
click at [741, 125] on button "Table view" at bounding box center [740, 127] width 19 height 19
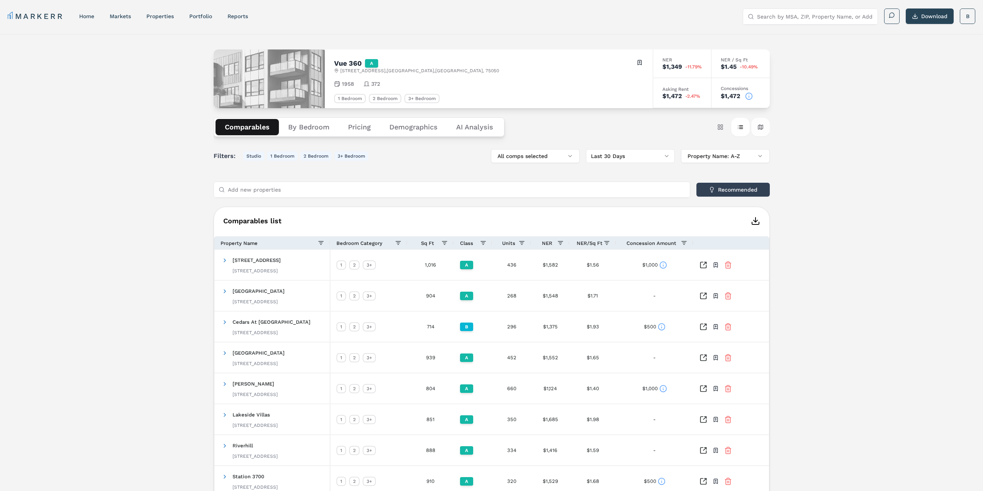
click at [761, 125] on button "Map view" at bounding box center [760, 127] width 19 height 19
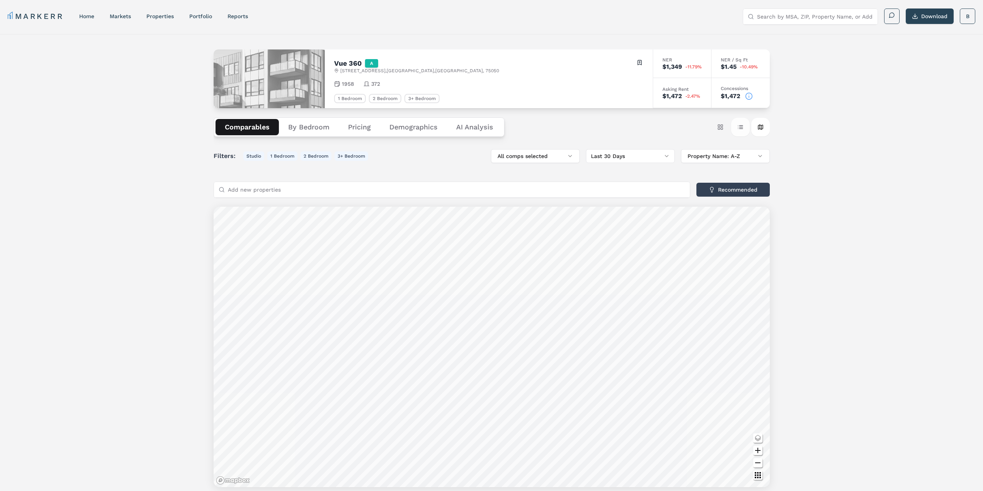
click at [740, 128] on button "Table view" at bounding box center [740, 127] width 19 height 19
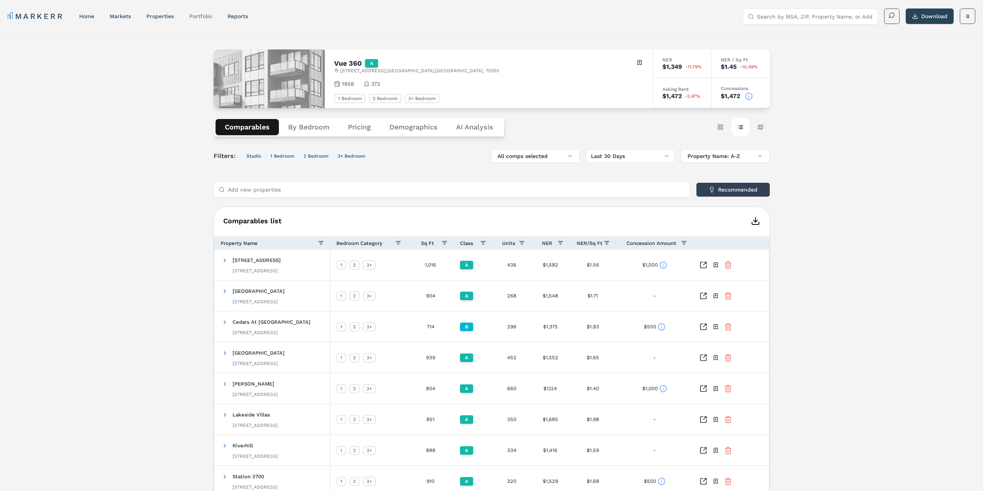
click at [201, 15] on link "Portfolio" at bounding box center [200, 16] width 23 height 6
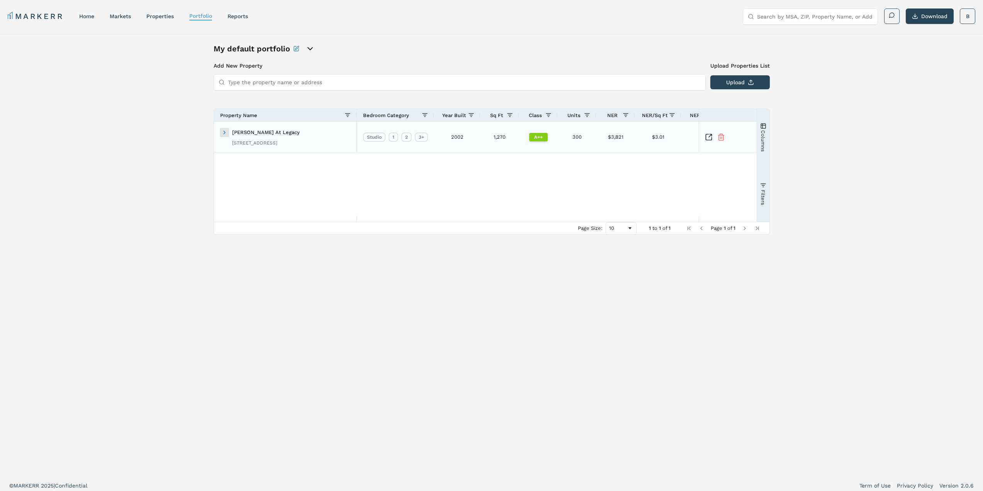
click at [223, 131] on span at bounding box center [224, 132] width 6 height 6
